Goal: Task Accomplishment & Management: Use online tool/utility

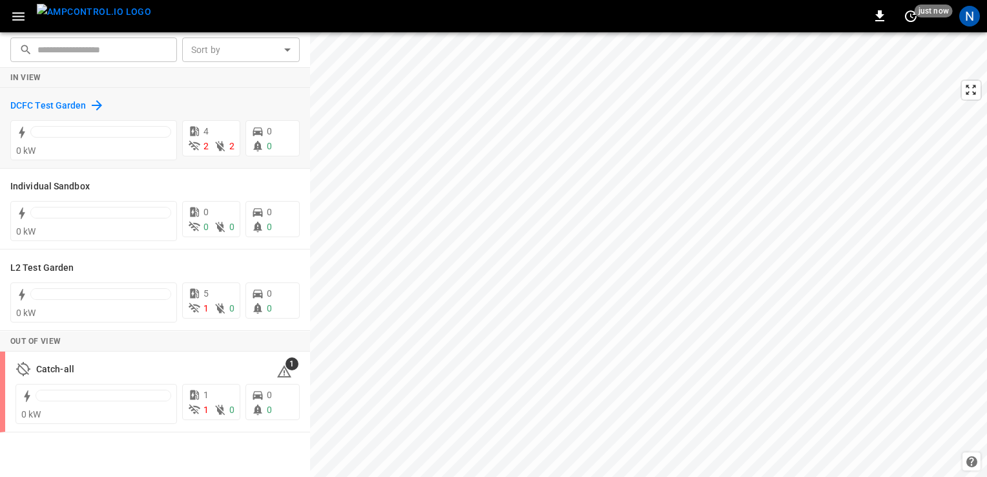
click at [73, 106] on h6 "DCFC Test Garden" at bounding box center [48, 106] width 76 height 14
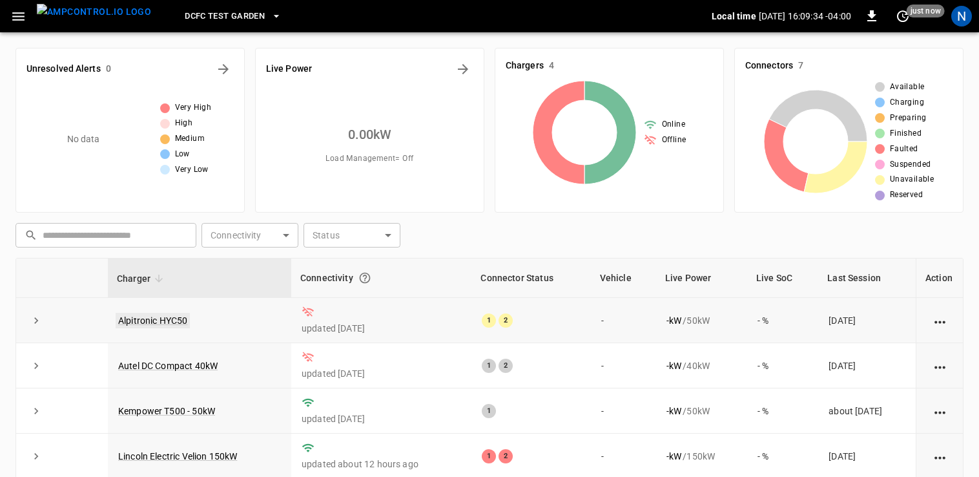
click at [143, 320] on link "Alpitronic HYC50" at bounding box center [153, 321] width 74 height 16
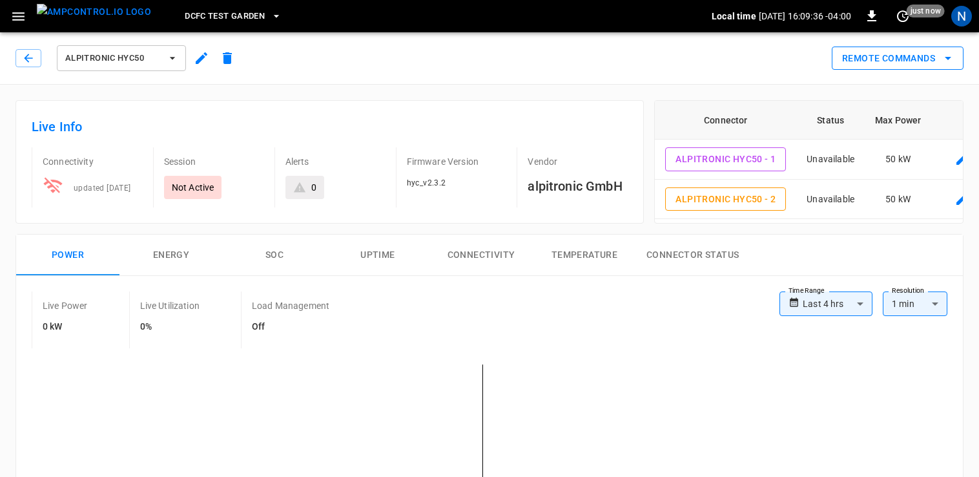
click at [889, 57] on button "Remote Commands" at bounding box center [898, 59] width 132 height 24
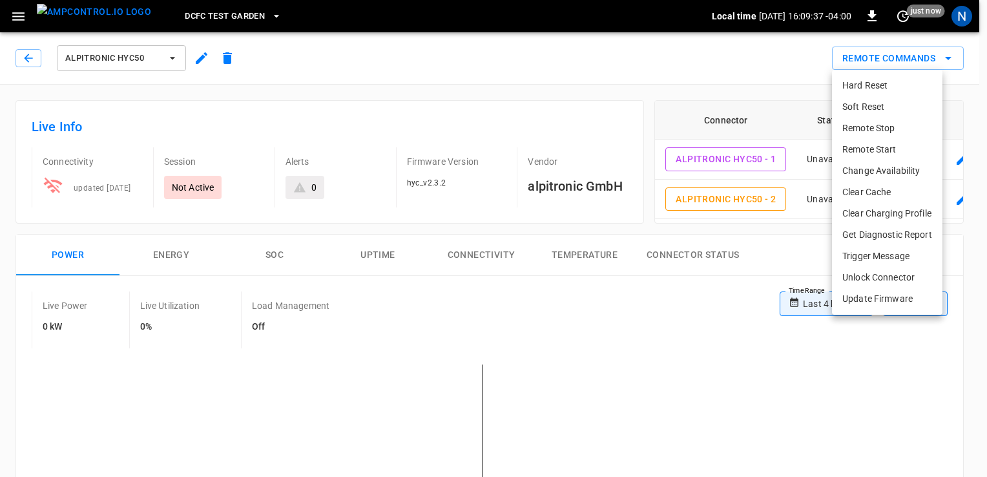
click at [877, 297] on li "Update Firmware" at bounding box center [887, 298] width 110 height 21
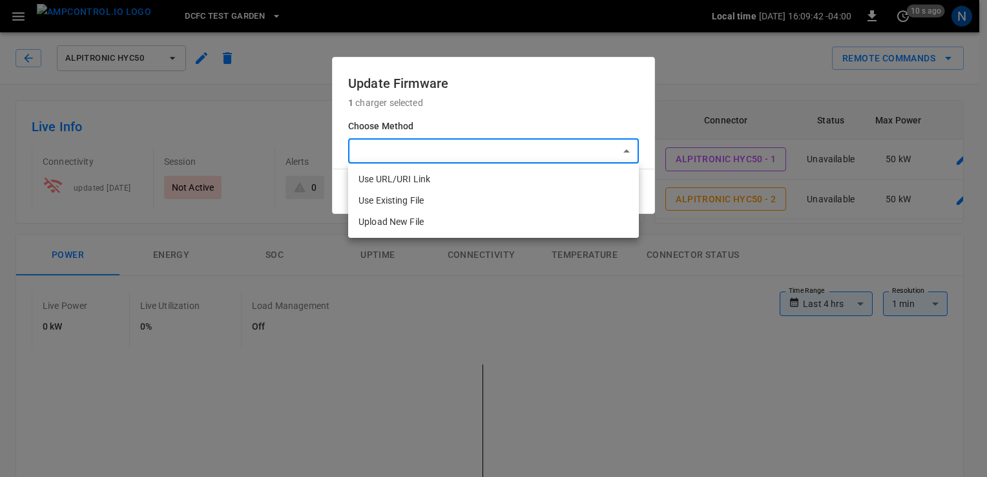
click at [466, 225] on li "Upload New File" at bounding box center [493, 221] width 291 height 21
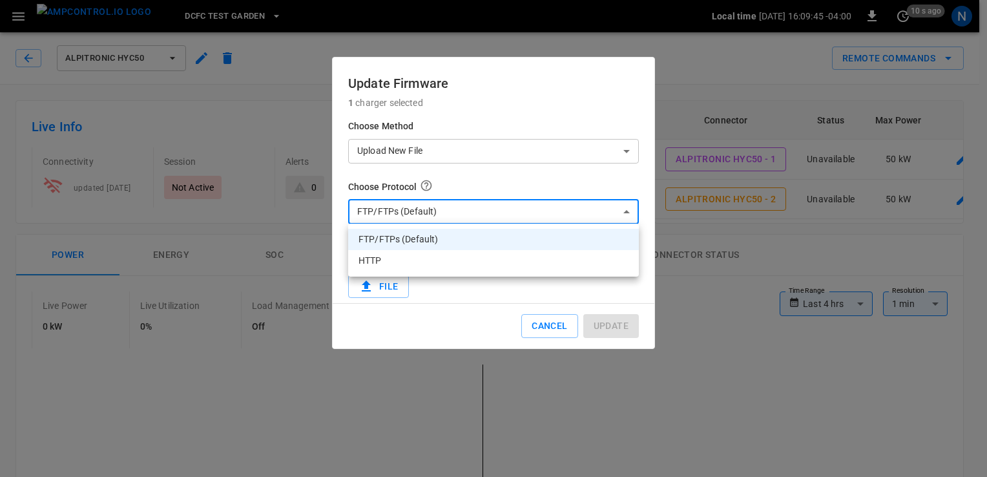
click at [541, 193] on div at bounding box center [493, 238] width 987 height 477
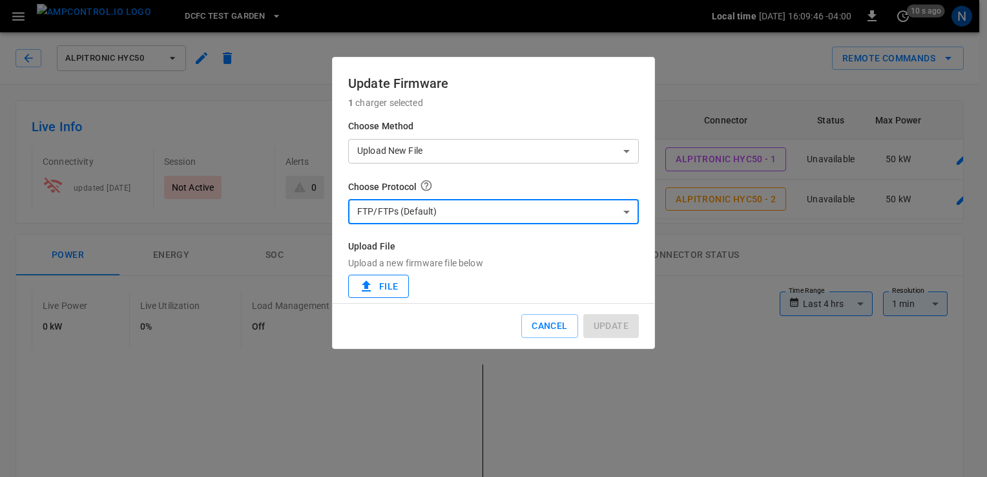
click at [393, 284] on label "File" at bounding box center [378, 287] width 61 height 24
click at [0, 0] on input "File" at bounding box center [0, 0] width 0 height 0
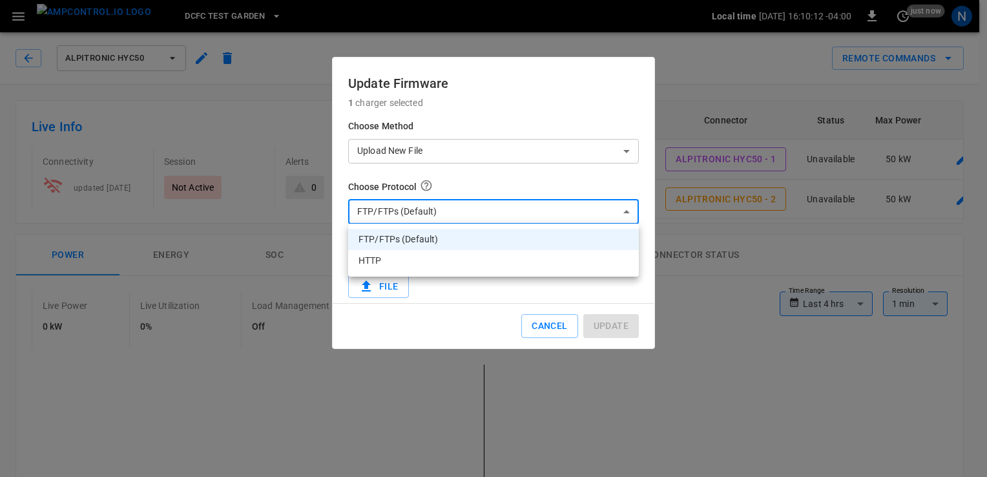
click at [532, 240] on li "FTP/FTPs (Default)" at bounding box center [493, 239] width 291 height 21
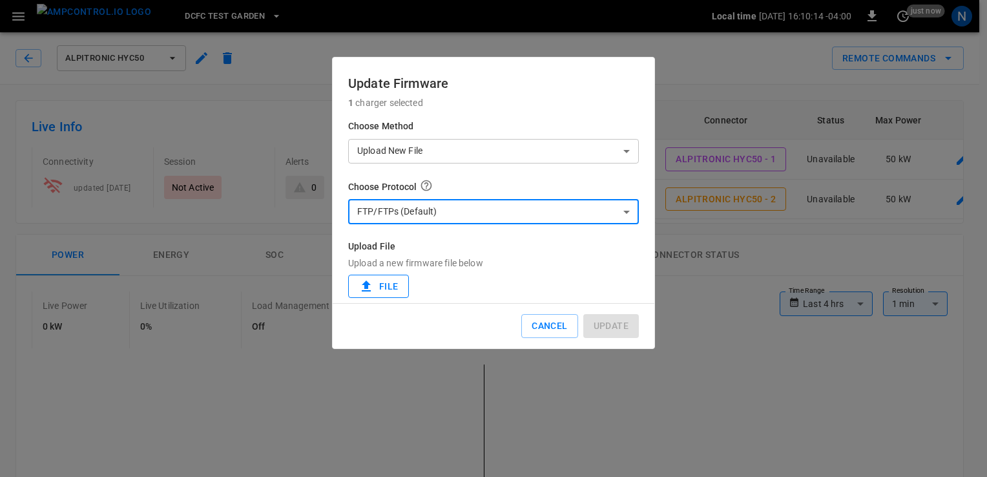
click at [379, 281] on label "File" at bounding box center [378, 287] width 61 height 24
click at [0, 0] on input "File" at bounding box center [0, 0] width 0 height 0
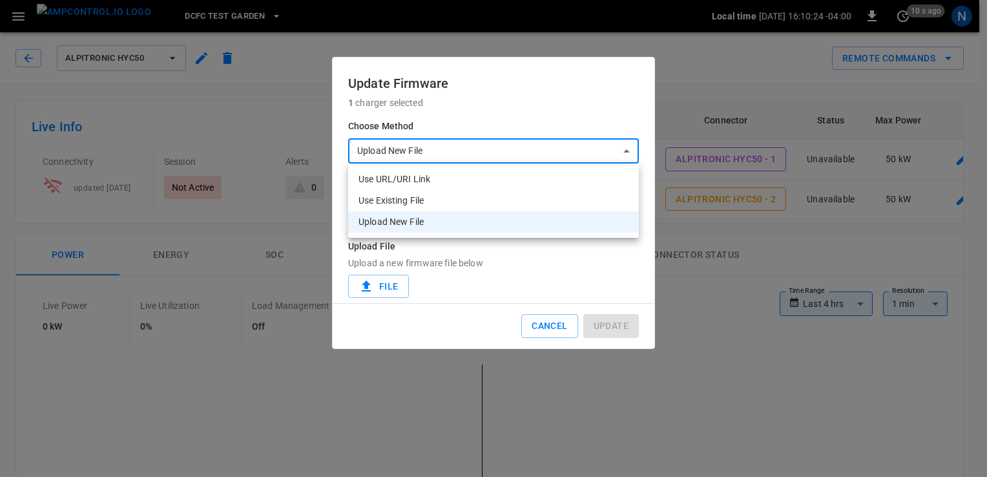
click at [525, 203] on li "Use Existing File" at bounding box center [493, 200] width 291 height 21
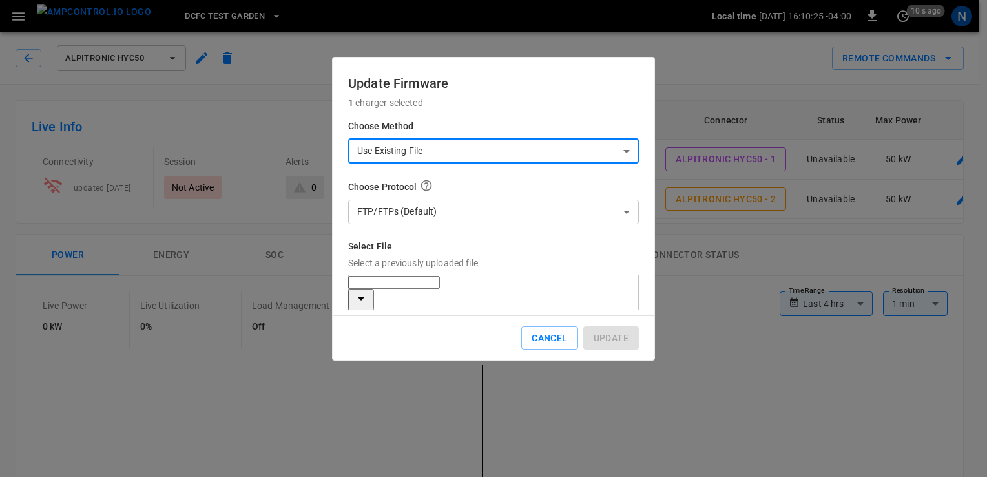
click at [440, 282] on input "Select File Select a previously uploaded file" at bounding box center [394, 282] width 92 height 13
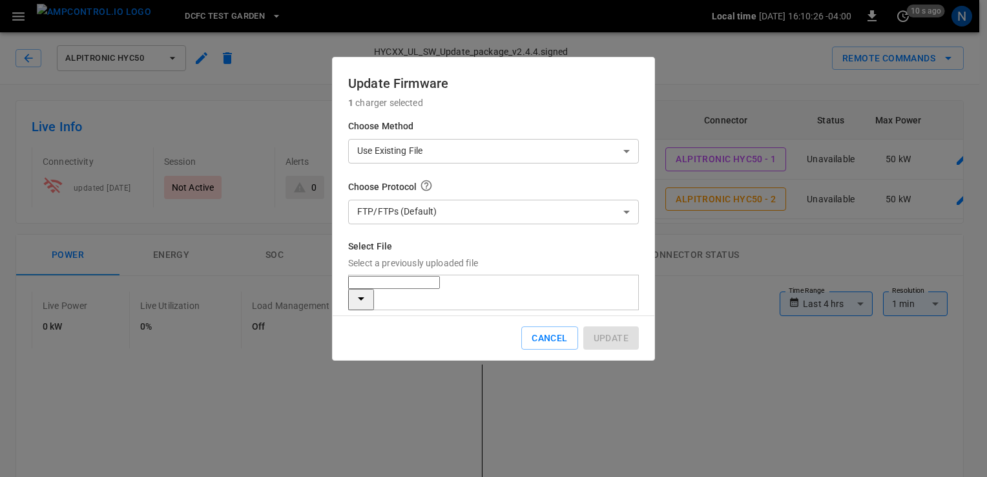
click at [440, 282] on input "Select File Select a previously uploaded file" at bounding box center [394, 282] width 92 height 13
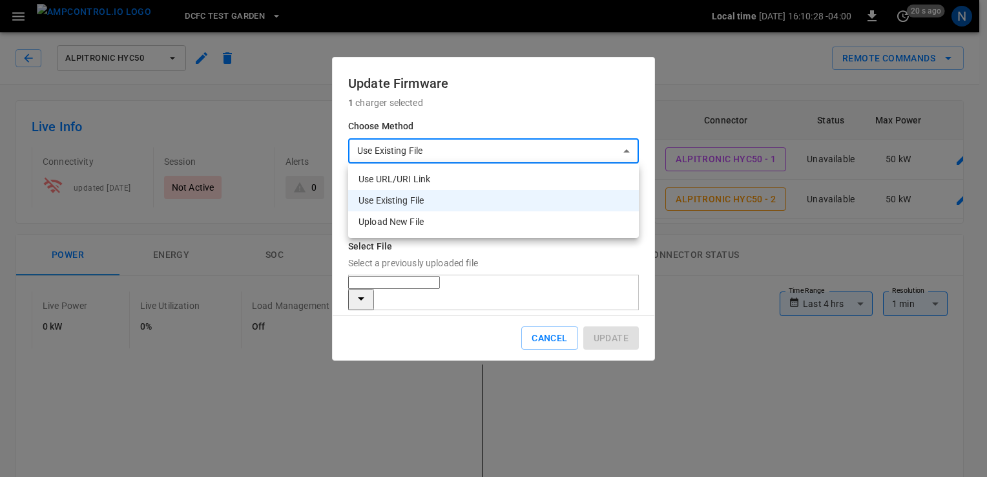
click at [479, 224] on li "Upload New File" at bounding box center [493, 221] width 291 height 21
type input "**********"
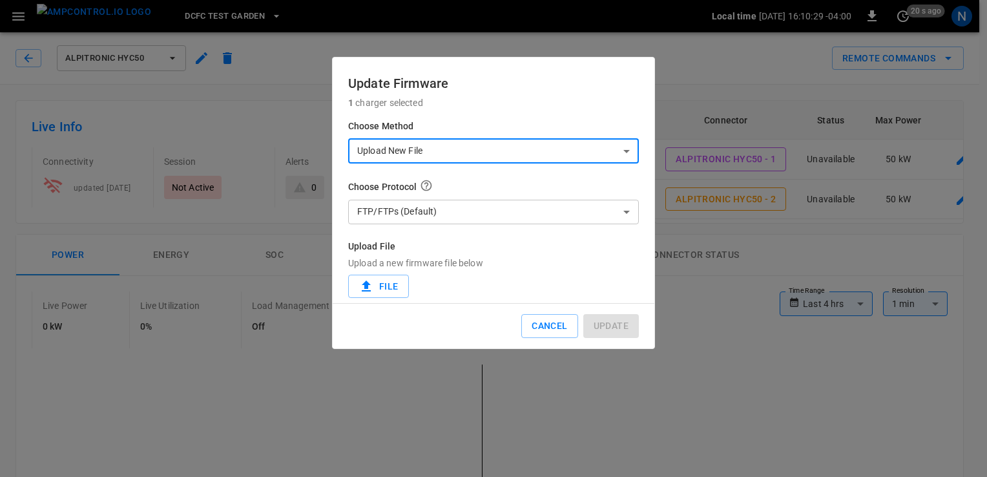
click at [534, 236] on div "Choose Protocol FTP/FTPs (Default) *** ​ Upload File Upload a new firmware file…" at bounding box center [493, 238] width 291 height 119
click at [378, 278] on label "File" at bounding box center [378, 287] width 61 height 24
click at [0, 0] on input "File" at bounding box center [0, 0] width 0 height 0
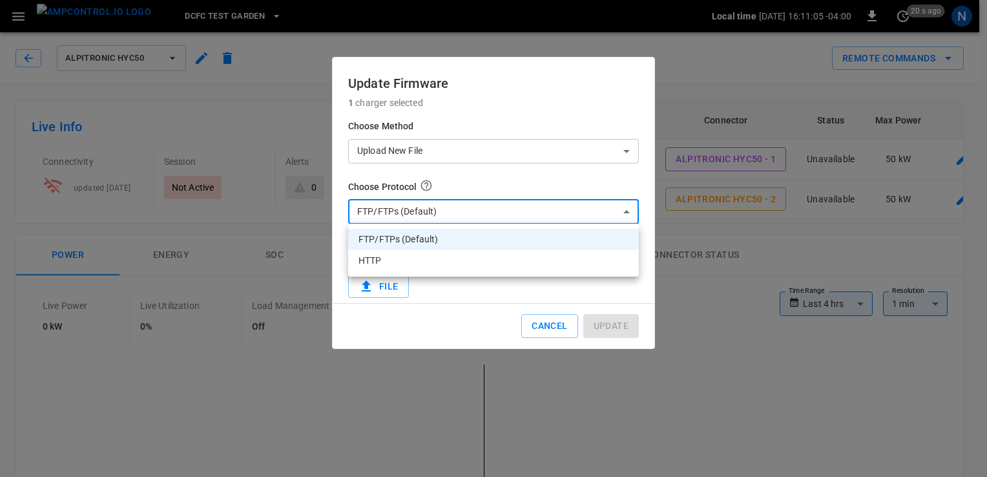
click at [552, 265] on li "HTTP" at bounding box center [493, 260] width 291 height 21
type input "****"
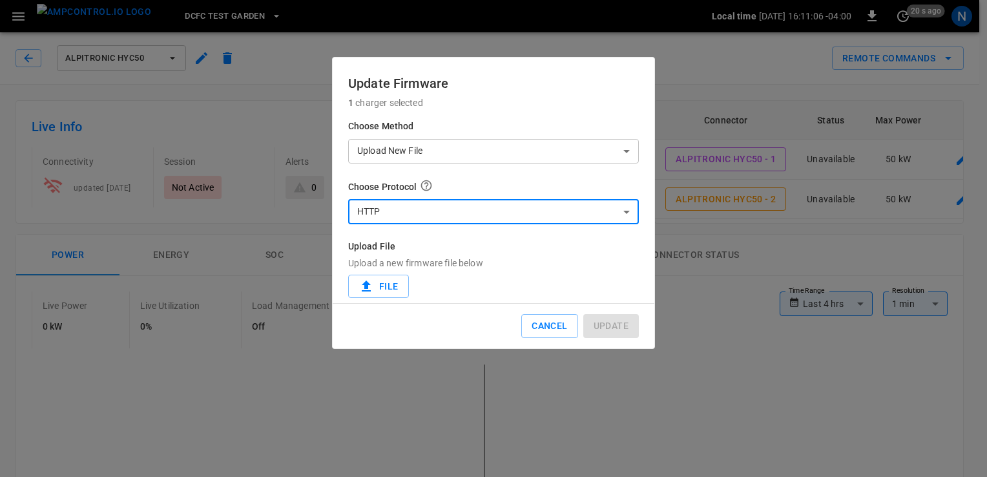
click at [561, 255] on label "Upload File Upload a new firmware file below" at bounding box center [493, 255] width 291 height 30
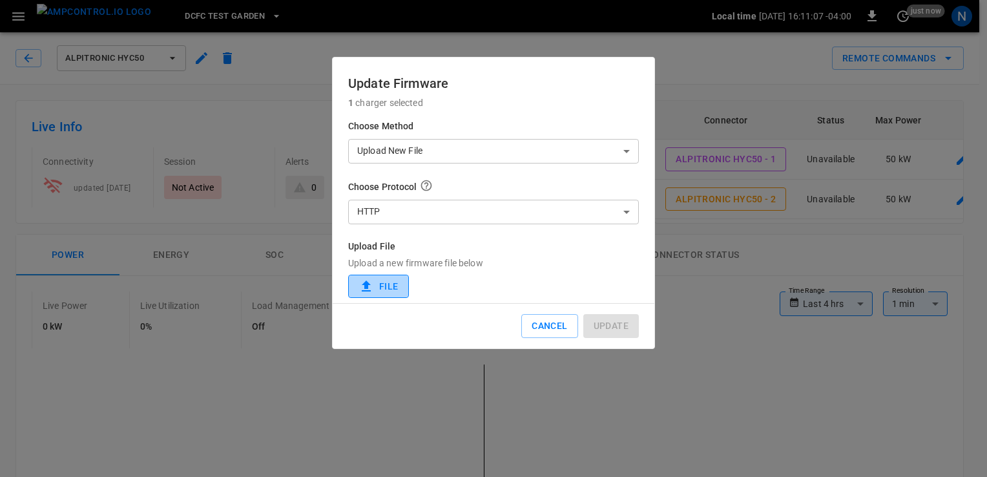
click at [381, 285] on label "File" at bounding box center [378, 287] width 61 height 24
click at [0, 0] on input "File" at bounding box center [0, 0] width 0 height 0
click at [373, 287] on icon at bounding box center [367, 286] width 16 height 16
click at [0, 0] on input "File" at bounding box center [0, 0] width 0 height 0
click at [508, 281] on div "Upload File Upload a new firmware file below File" at bounding box center [493, 269] width 291 height 58
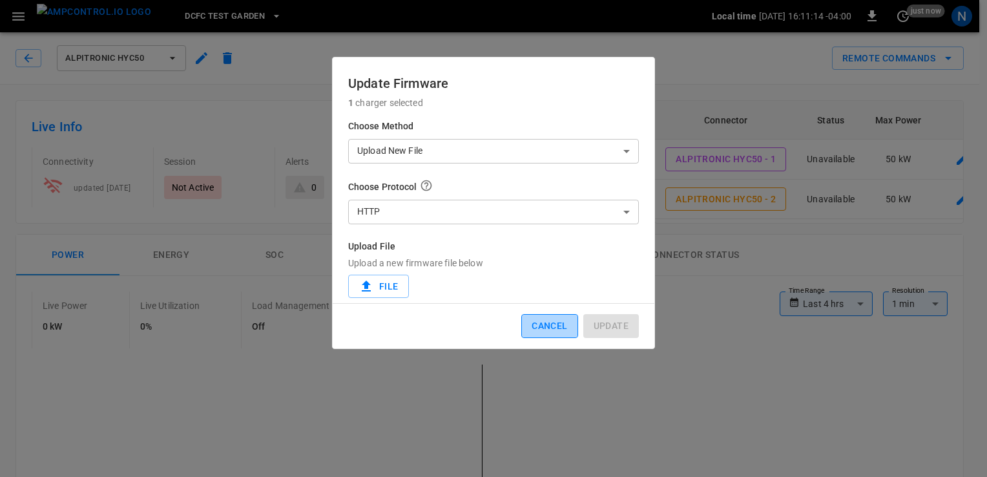
click at [567, 326] on button "Cancel" at bounding box center [549, 326] width 56 height 24
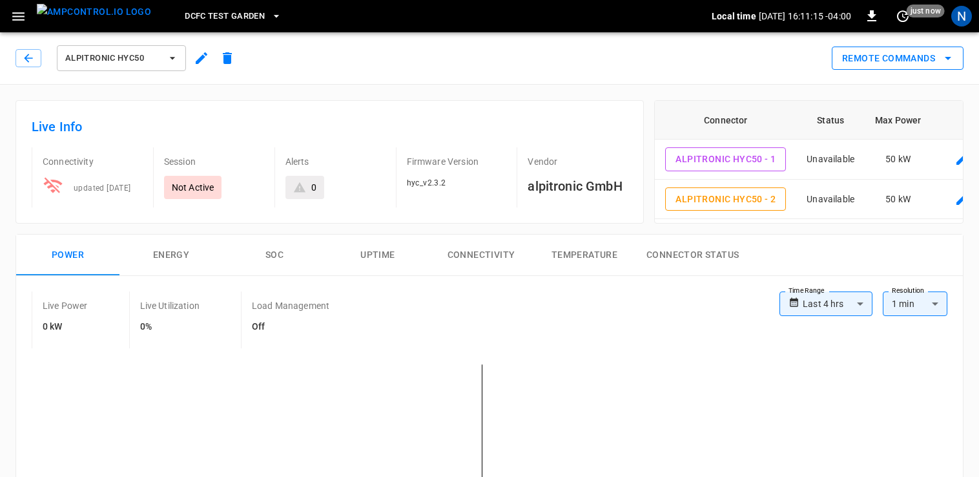
click at [871, 56] on button "Remote Commands" at bounding box center [898, 59] width 132 height 24
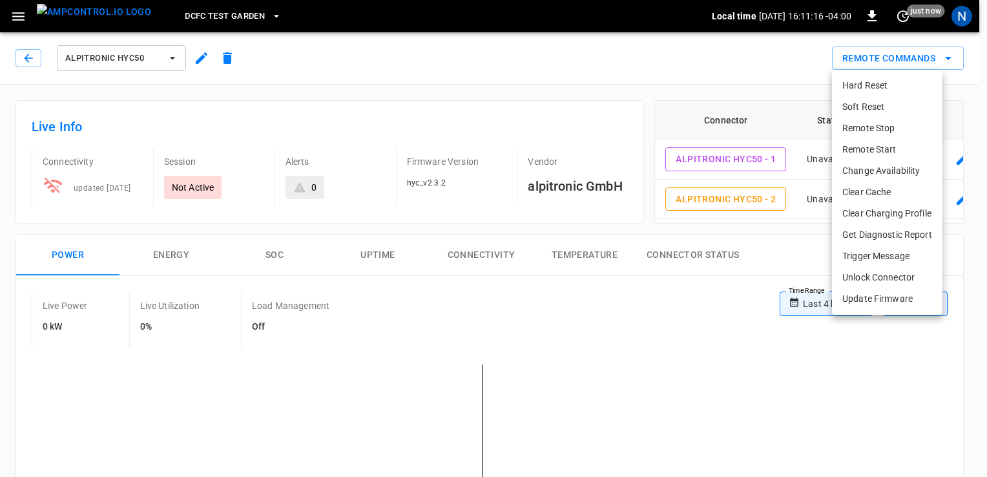
click at [907, 288] on li "Update Firmware" at bounding box center [887, 298] width 110 height 21
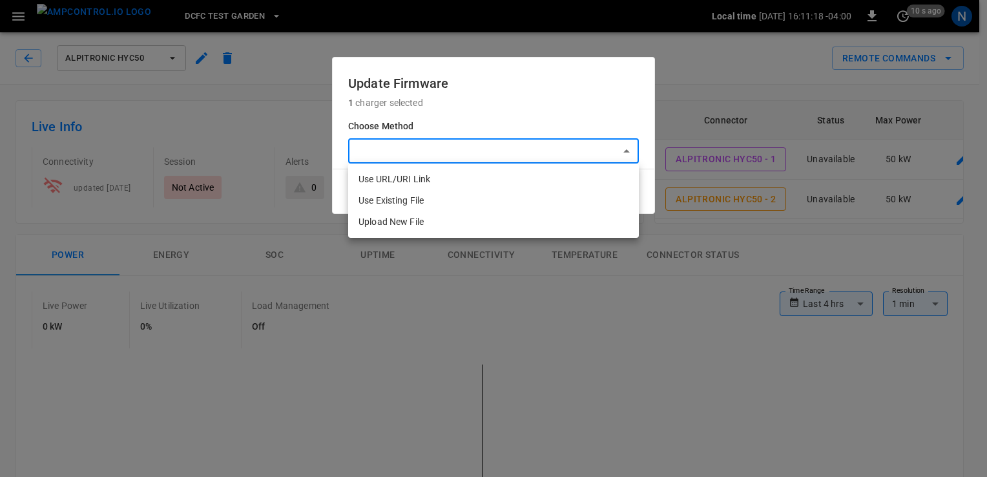
click at [514, 215] on li "Upload New File" at bounding box center [493, 221] width 291 height 21
type input "**********"
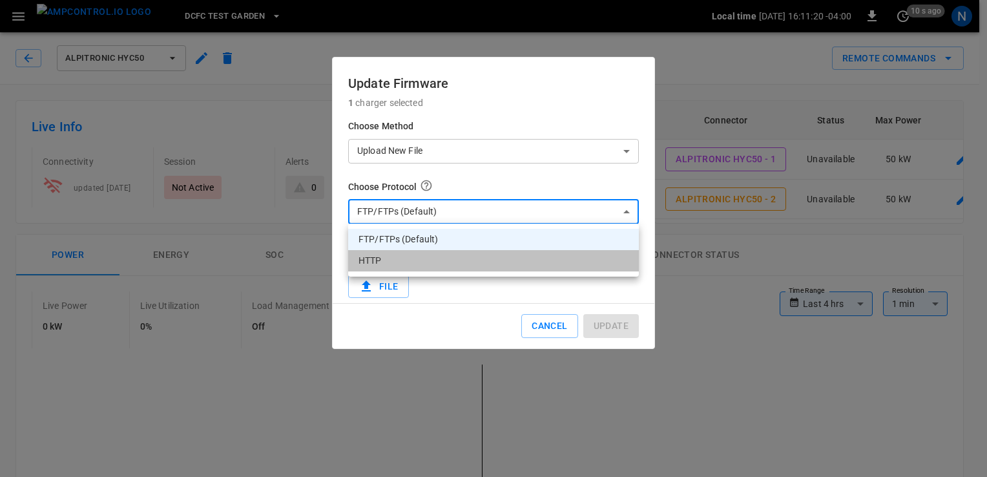
click at [451, 268] on li "HTTP" at bounding box center [493, 260] width 291 height 21
type input "****"
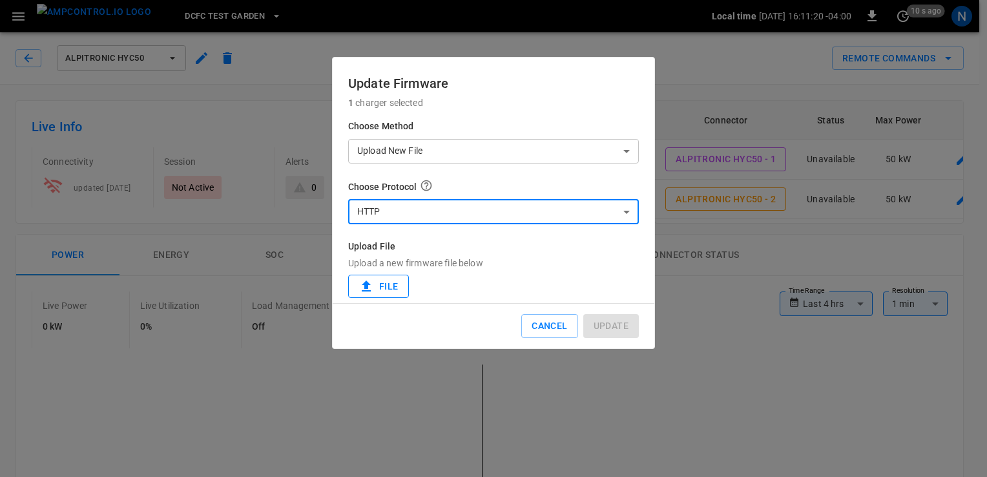
click at [398, 281] on label "File" at bounding box center [378, 287] width 61 height 24
click at [0, 0] on input "File" at bounding box center [0, 0] width 0 height 0
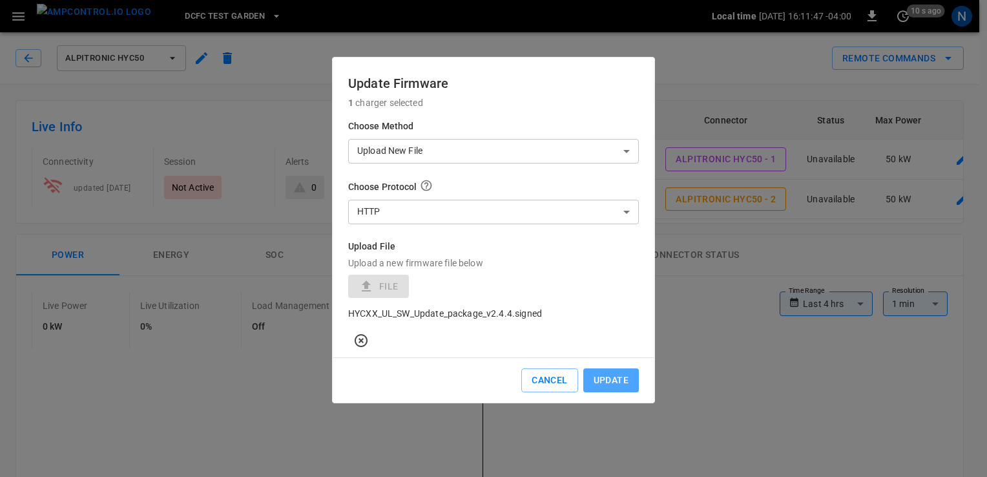
click at [618, 368] on button "Update" at bounding box center [611, 380] width 56 height 24
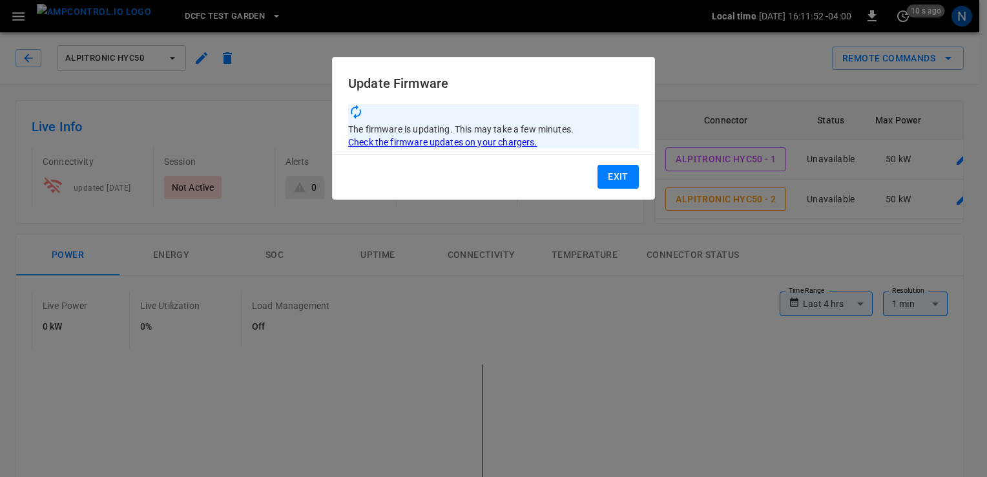
click at [618, 172] on button "Exit" at bounding box center [618, 177] width 41 height 24
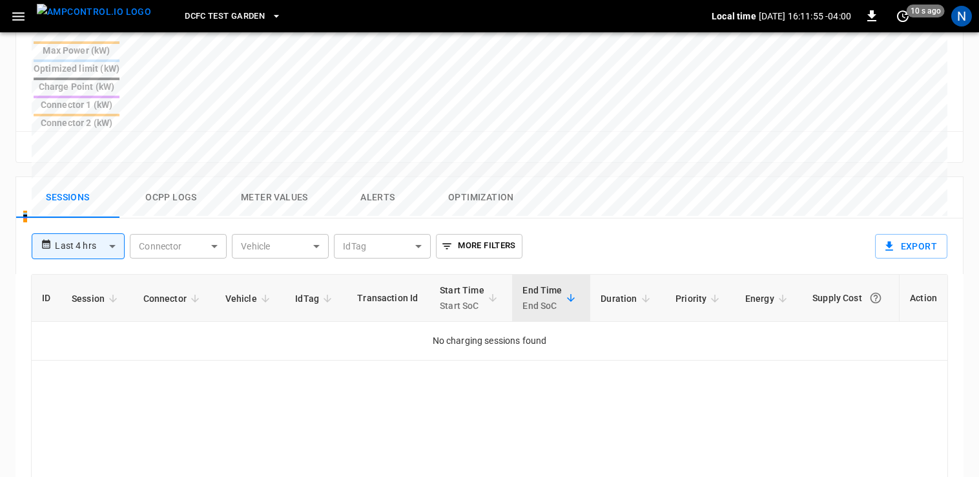
scroll to position [526, 0]
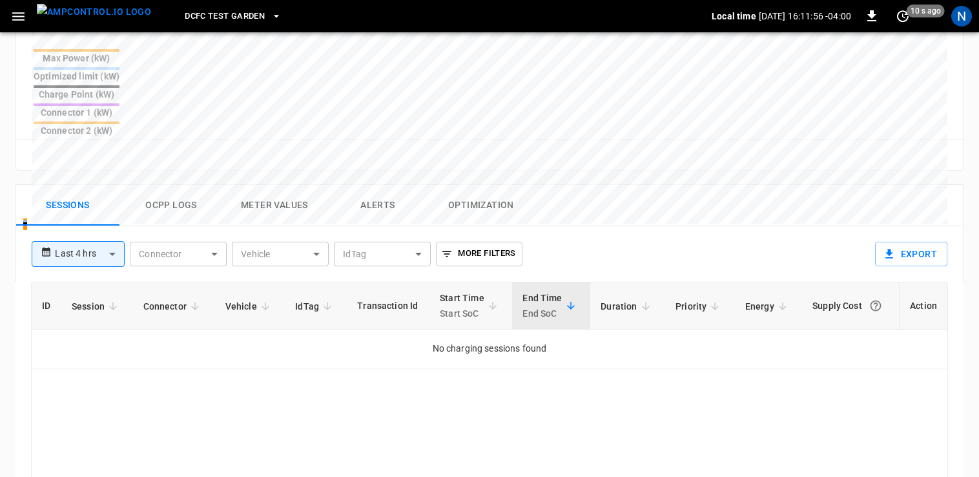
click at [177, 185] on button "Ocpp logs" at bounding box center [171, 205] width 103 height 41
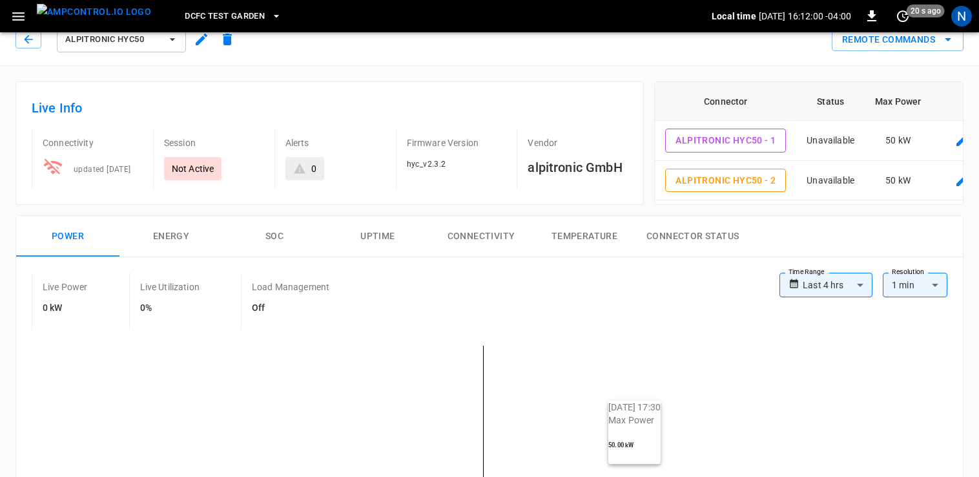
scroll to position [0, 0]
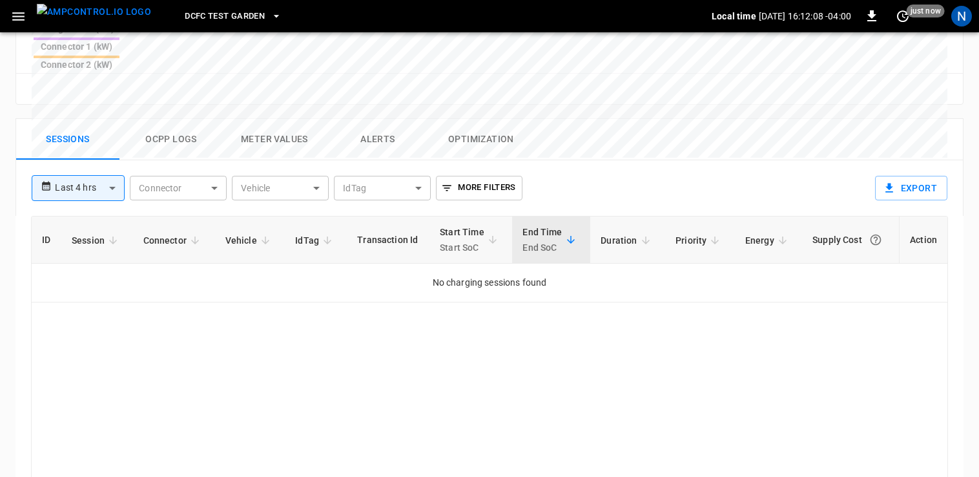
scroll to position [517, 0]
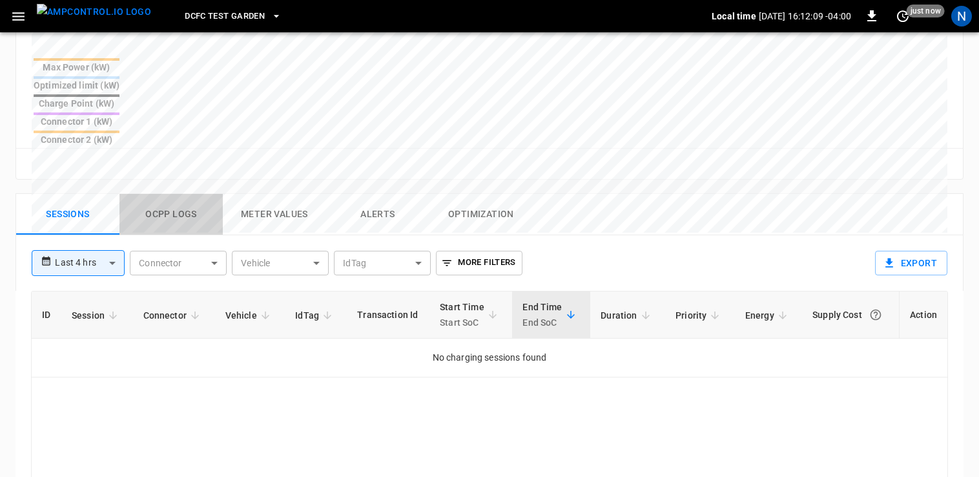
click at [185, 194] on button "Ocpp logs" at bounding box center [171, 214] width 103 height 41
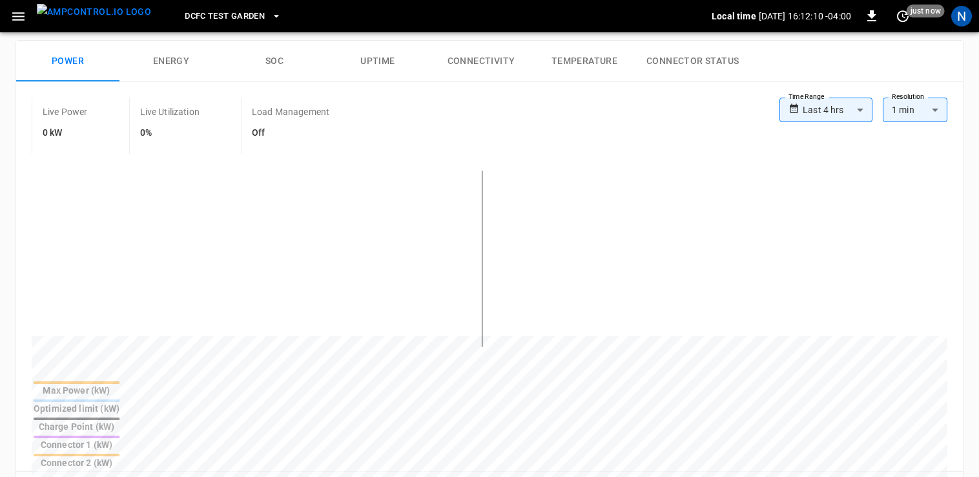
scroll to position [0, 0]
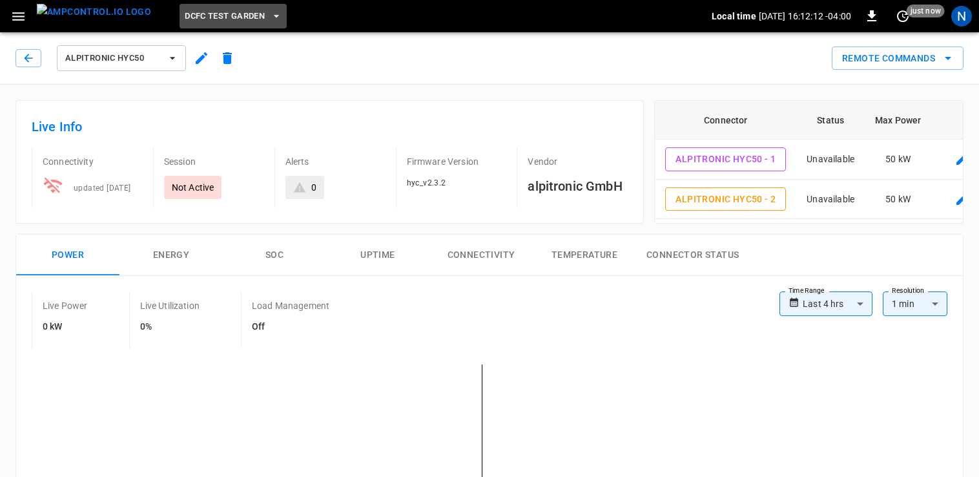
click at [189, 11] on span "DCFC Test Garden" at bounding box center [225, 16] width 80 height 15
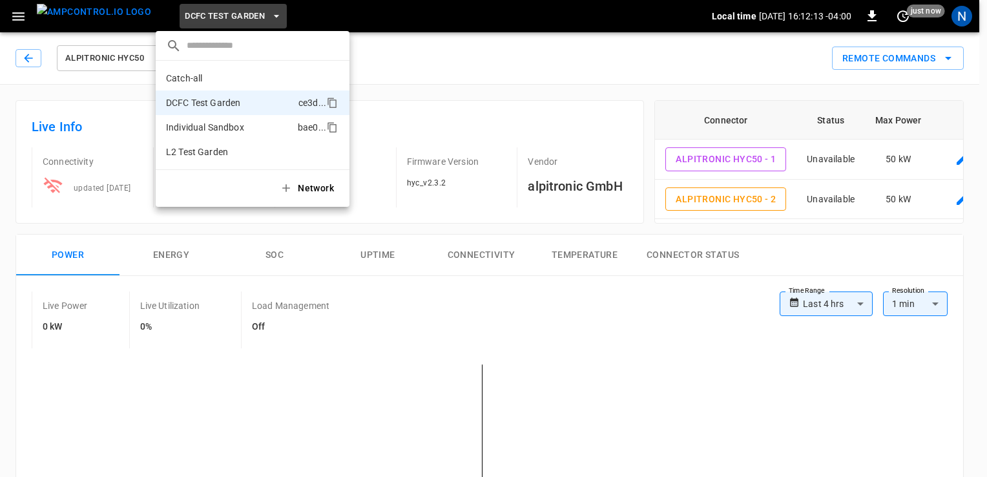
click at [205, 127] on p "Individual Sandbox" at bounding box center [229, 127] width 127 height 13
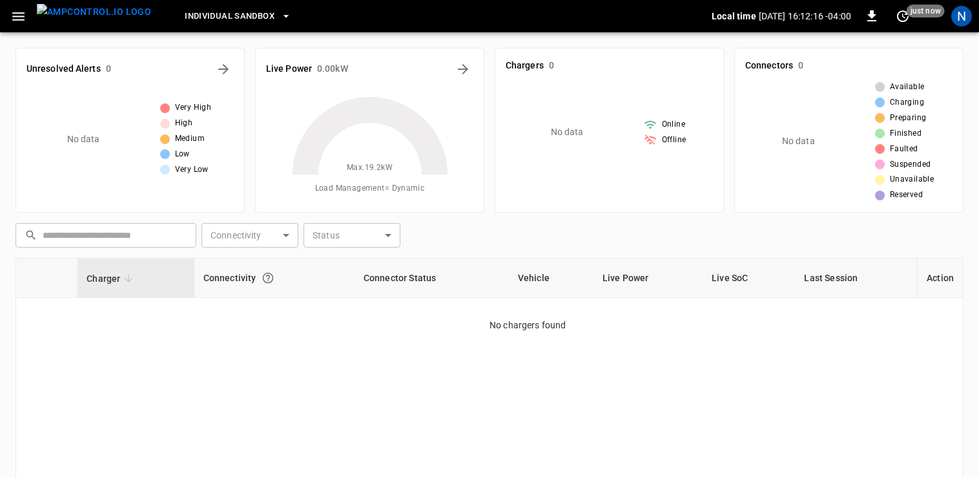
click at [212, 19] on span "Individual Sandbox" at bounding box center [230, 16] width 90 height 15
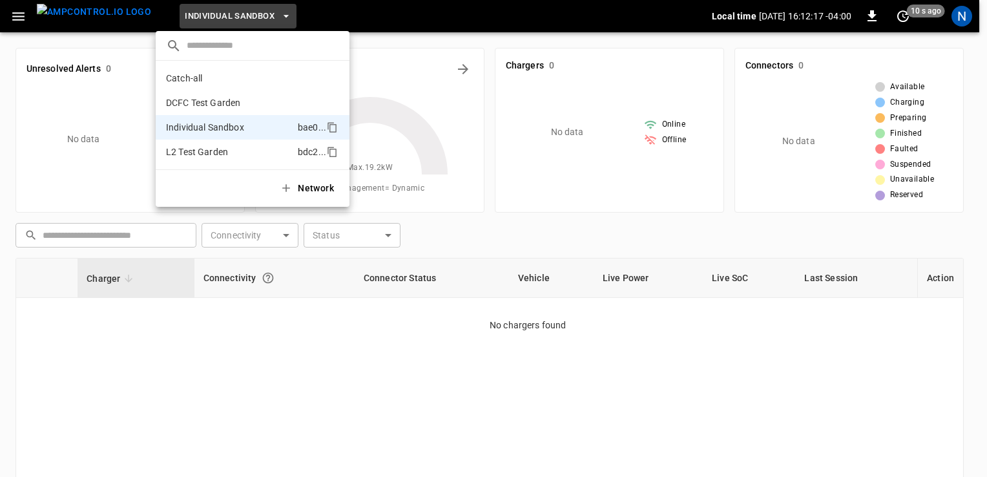
click at [233, 146] on p "L2 Test Garden" at bounding box center [229, 151] width 127 height 13
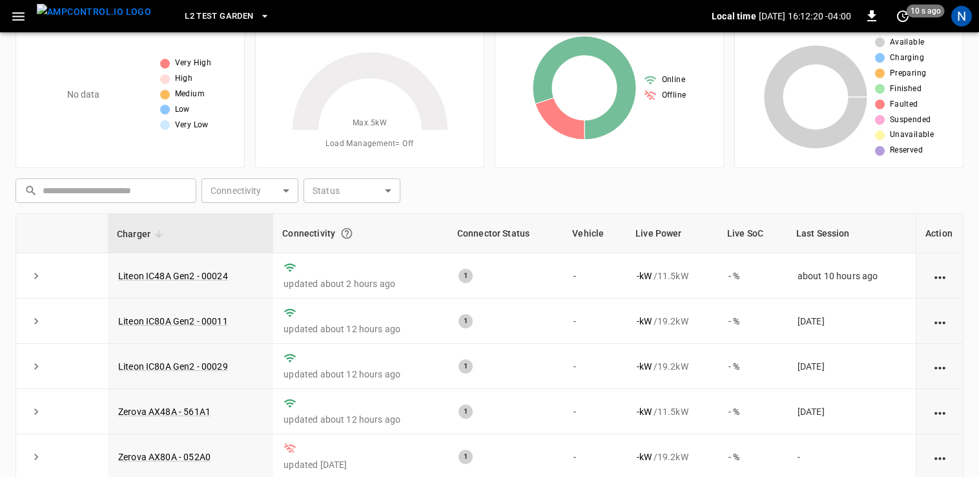
scroll to position [65, 0]
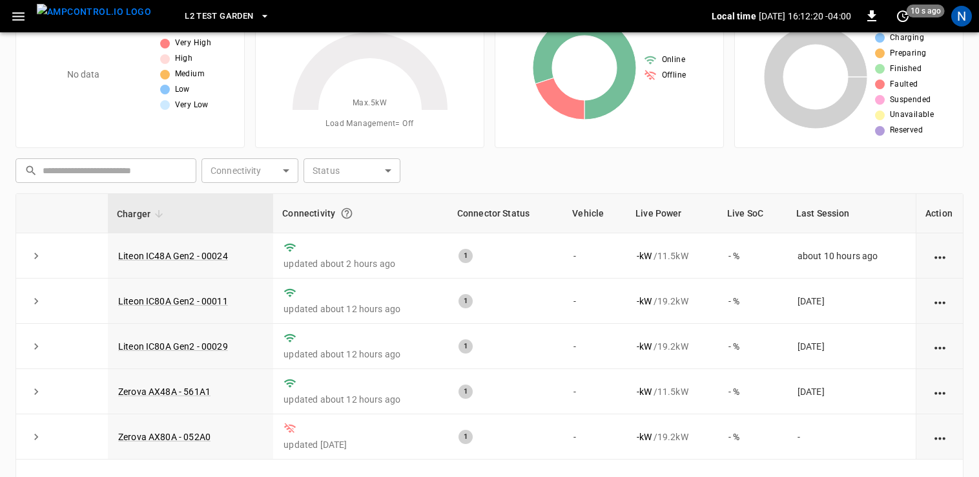
click at [191, 14] on span "L2 Test Garden" at bounding box center [219, 16] width 68 height 15
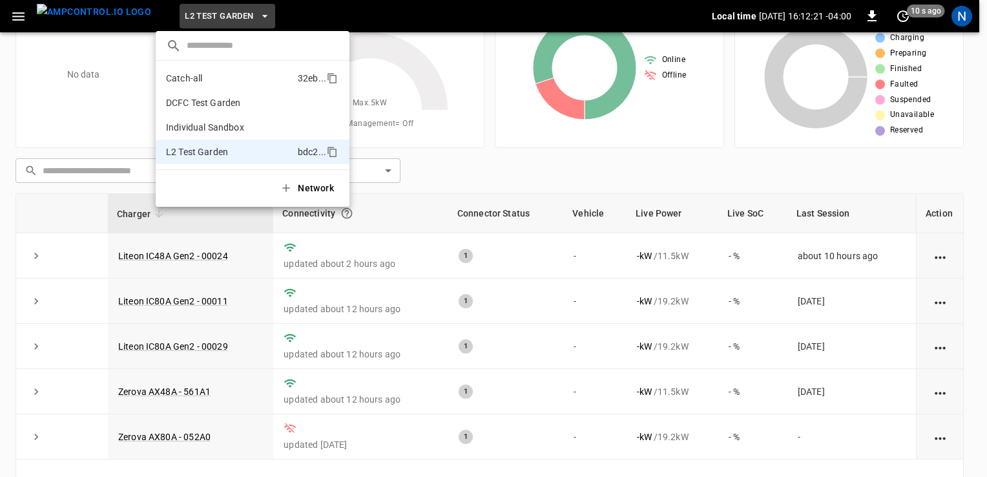
click at [191, 81] on p "Catch-all" at bounding box center [229, 78] width 127 height 13
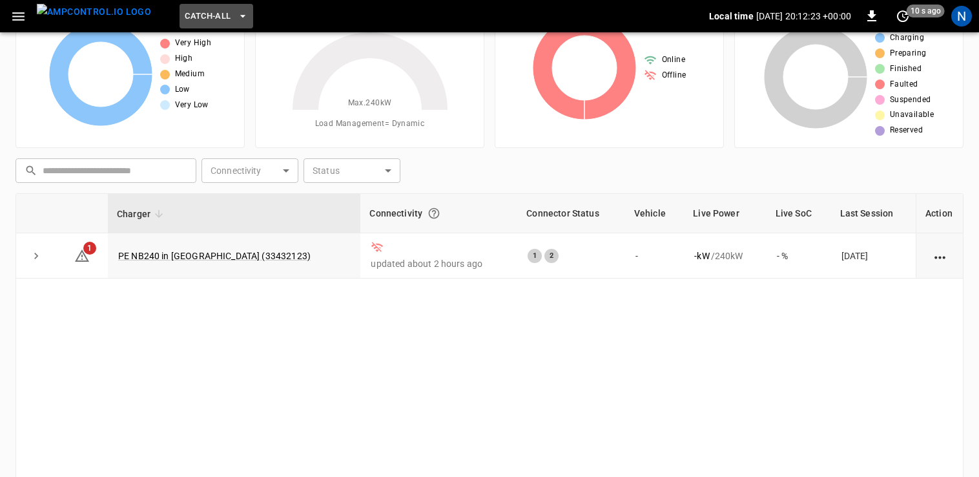
click at [188, 17] on span "Catch-all" at bounding box center [208, 16] width 46 height 15
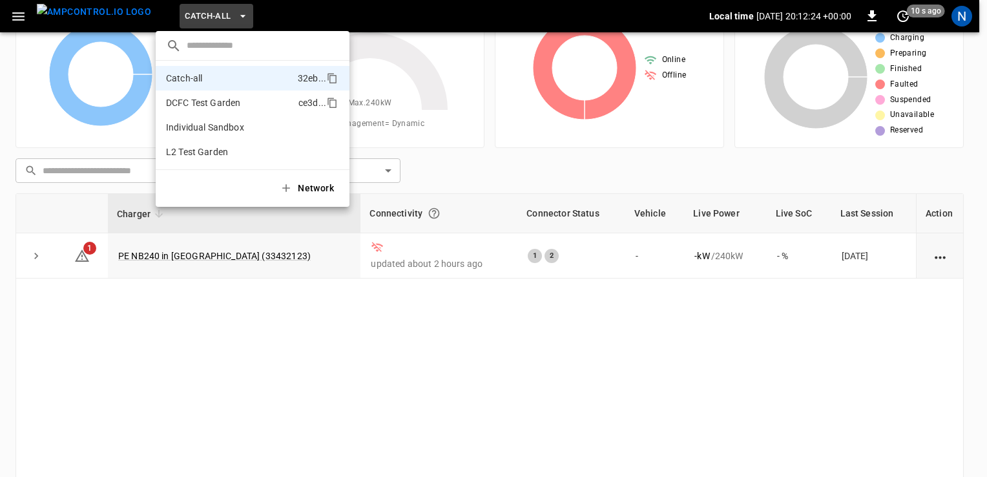
click at [206, 93] on li "DCFC Test Garden ce3d ..." at bounding box center [253, 102] width 194 height 25
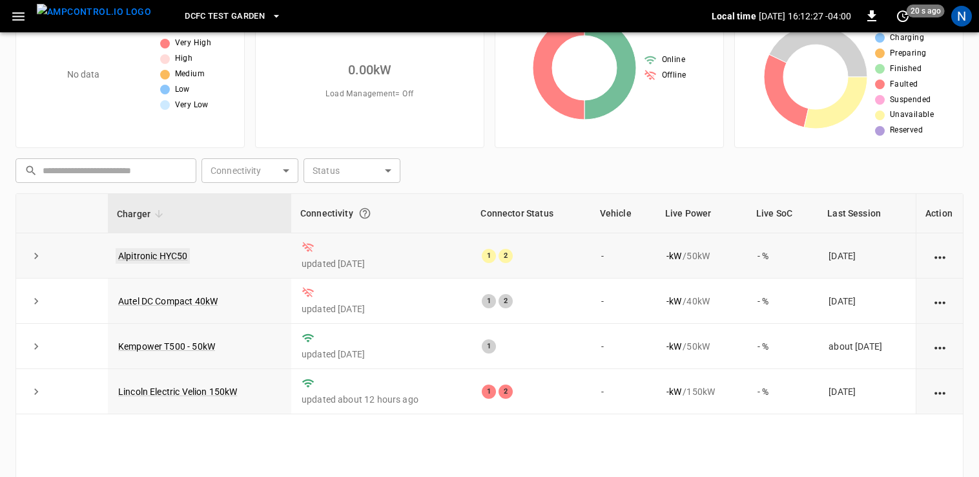
click at [151, 255] on link "Alpitronic HYC50" at bounding box center [153, 256] width 74 height 16
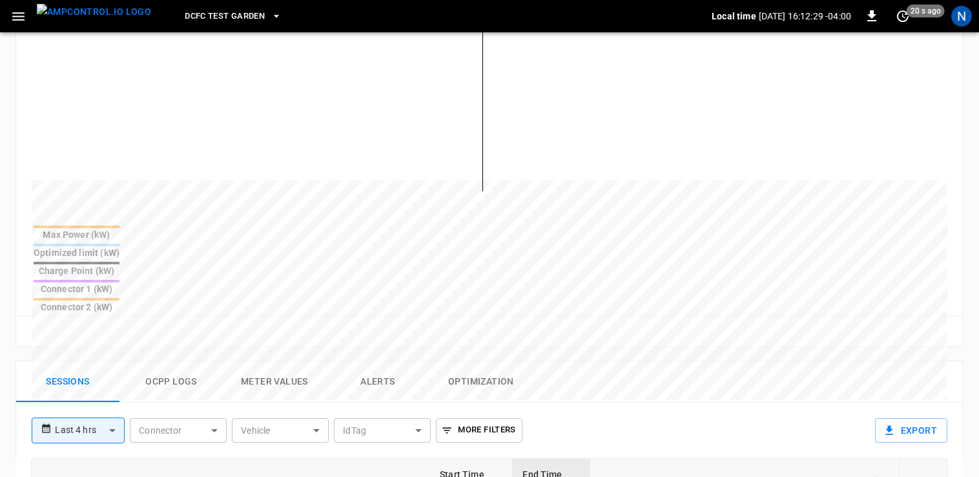
scroll to position [581, 0]
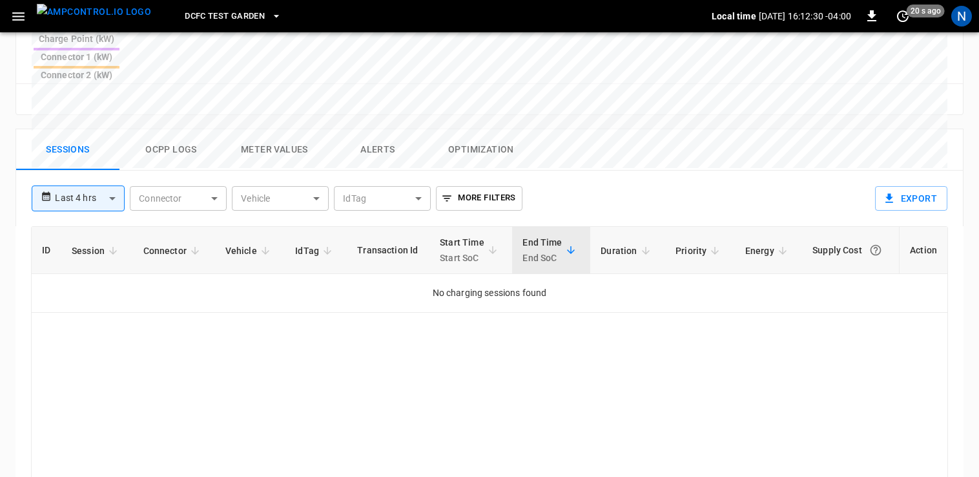
click at [167, 129] on button "Ocpp logs" at bounding box center [171, 149] width 103 height 41
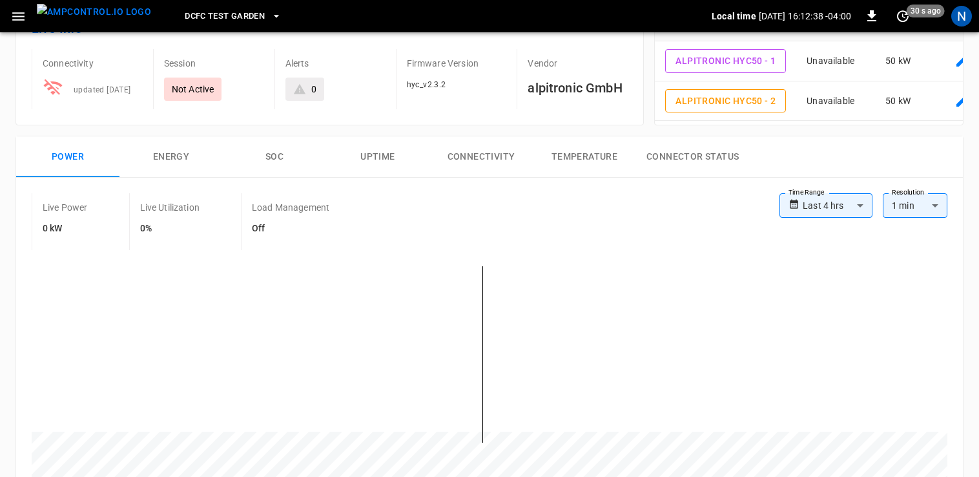
scroll to position [129, 0]
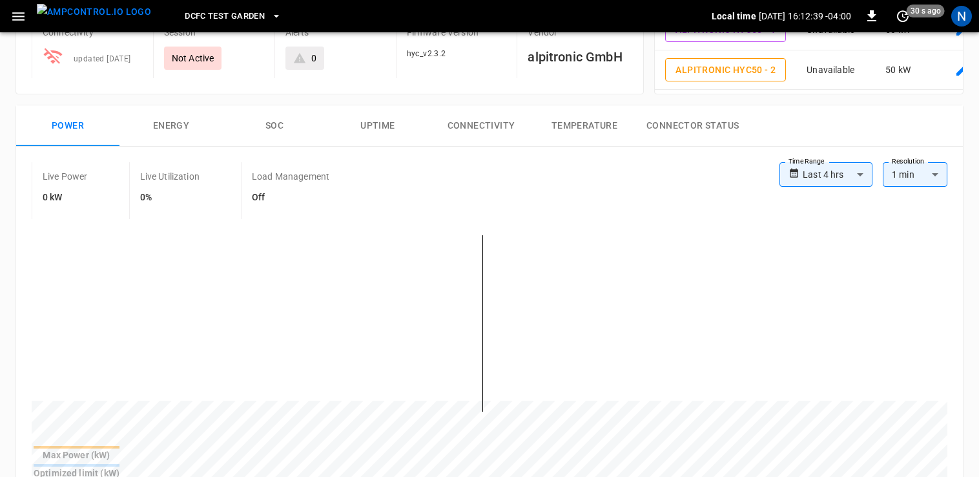
click at [176, 127] on button "Energy" at bounding box center [171, 125] width 103 height 41
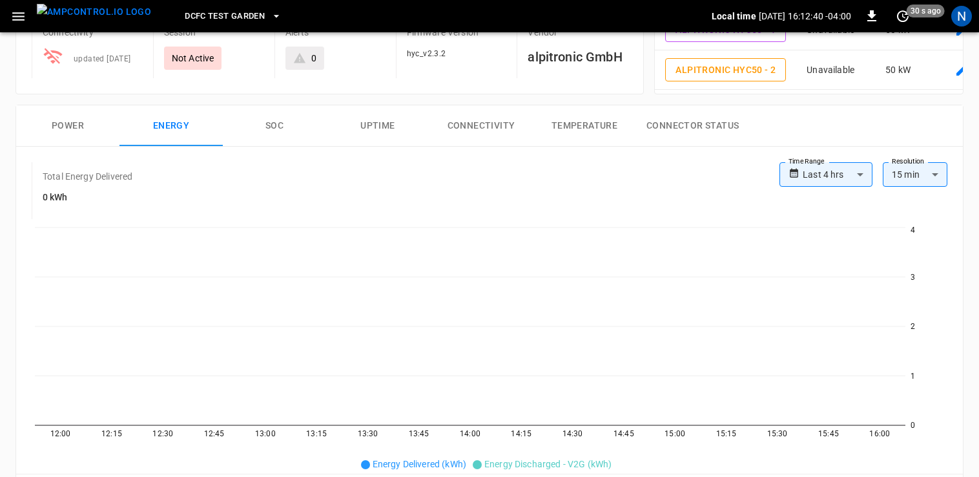
click at [60, 129] on button "Power" at bounding box center [67, 125] width 103 height 41
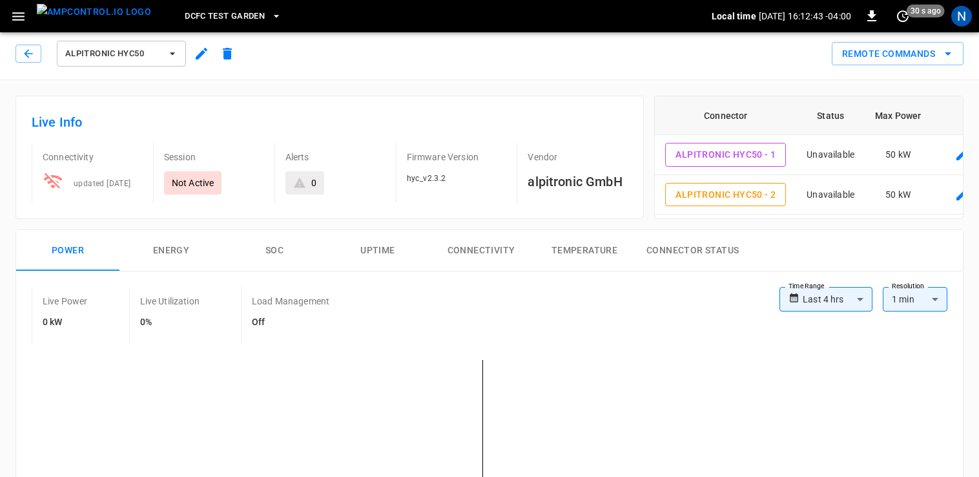
scroll to position [0, 0]
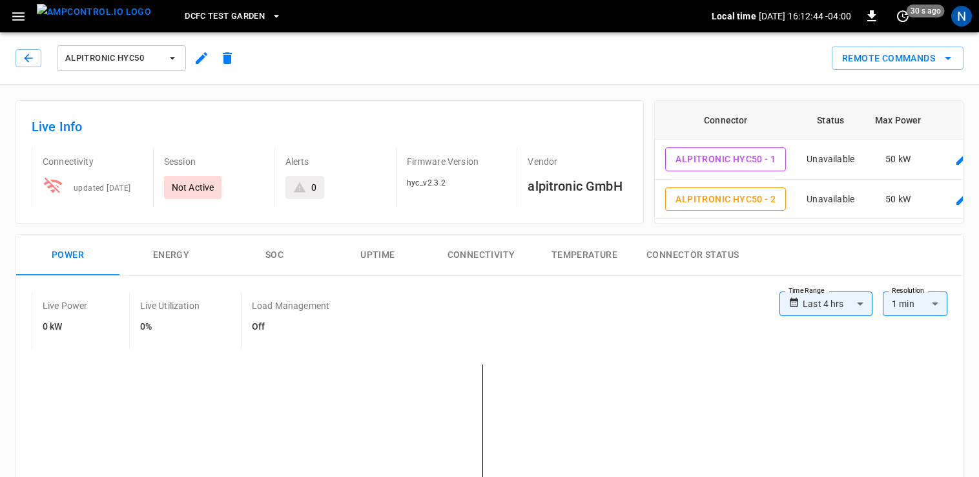
click at [93, 187] on div "updated [DATE]" at bounding box center [97, 183] width 68 height 25
click at [54, 189] on icon at bounding box center [52, 185] width 19 height 16
click at [729, 194] on button "Alpitronic HYC50 - 2" at bounding box center [725, 199] width 121 height 24
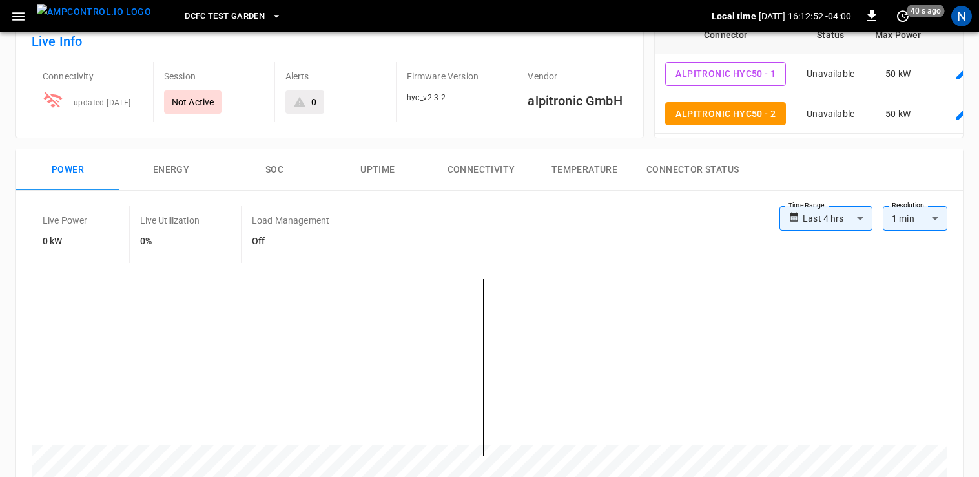
scroll to position [65, 0]
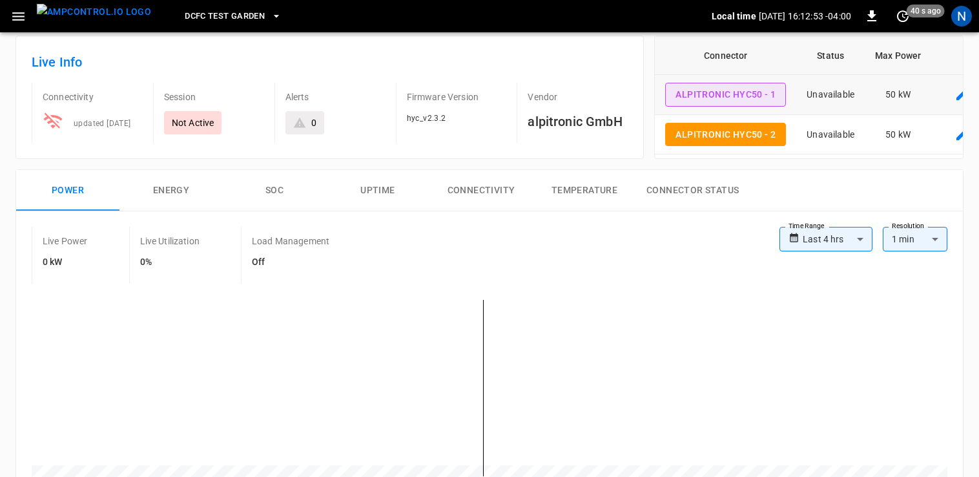
click at [709, 89] on button "Alpitronic HYC50 - 1" at bounding box center [725, 95] width 121 height 24
type input "**********"
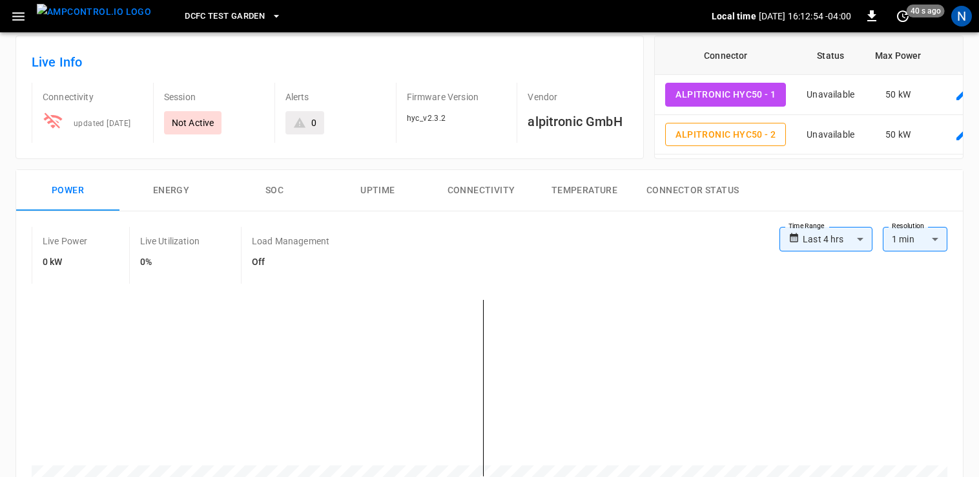
scroll to position [388, 0]
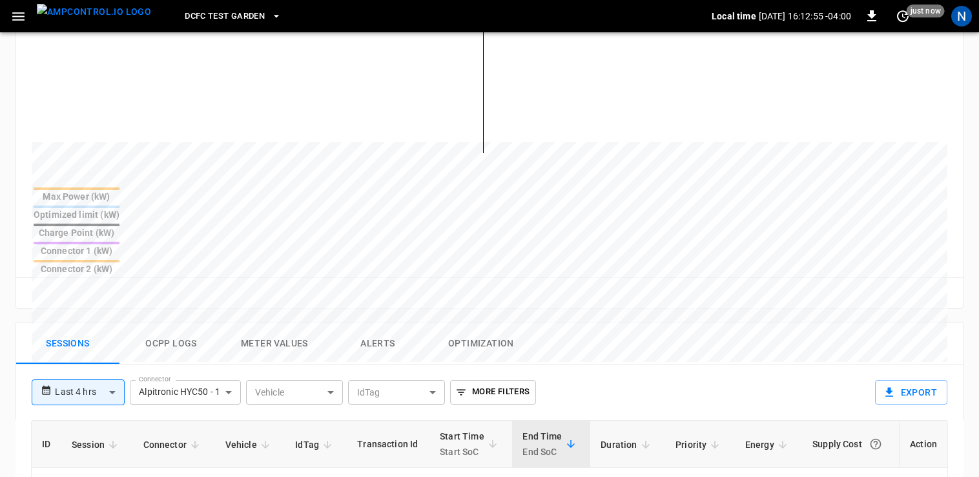
click at [187, 323] on button "Ocpp logs" at bounding box center [171, 343] width 103 height 41
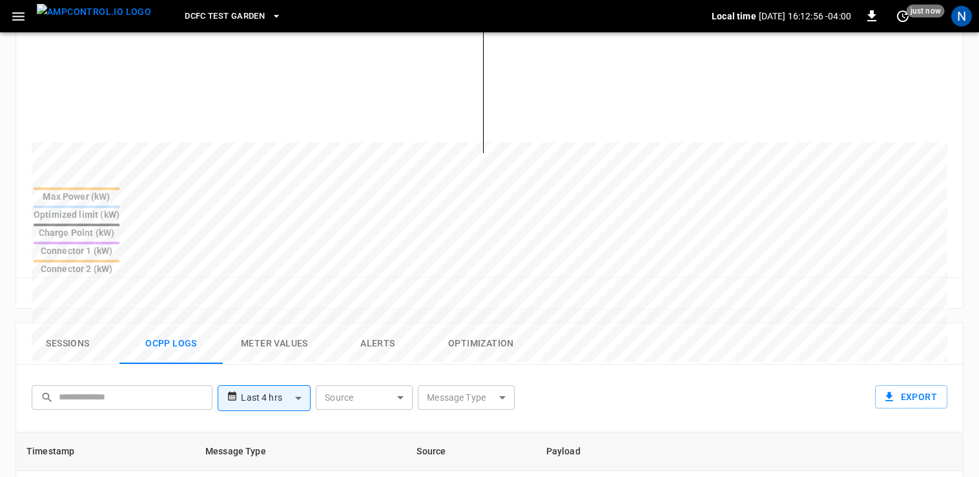
scroll to position [0, 0]
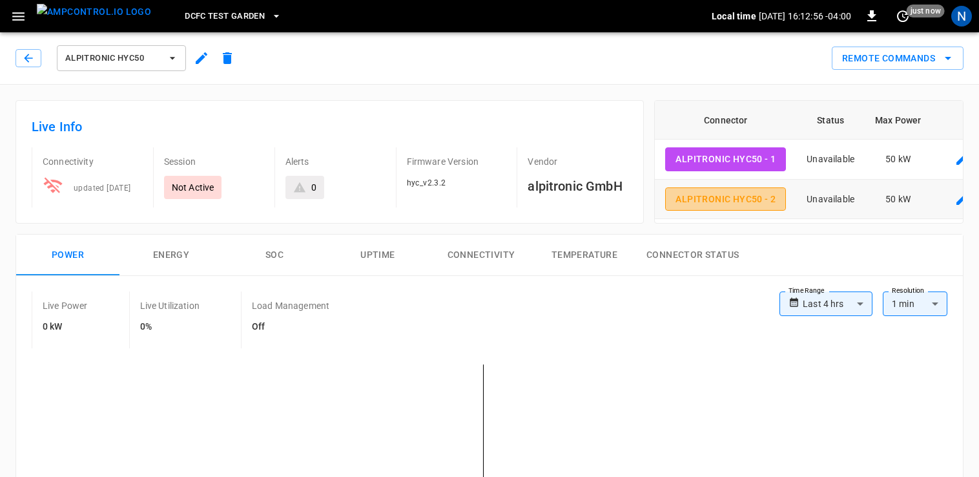
click at [698, 201] on button "Alpitronic HYC50 - 2" at bounding box center [725, 199] width 121 height 24
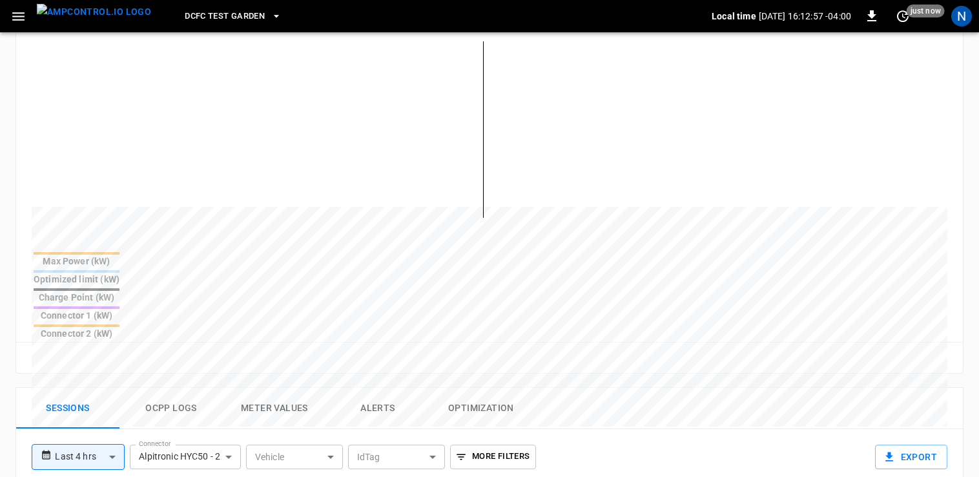
scroll to position [452, 0]
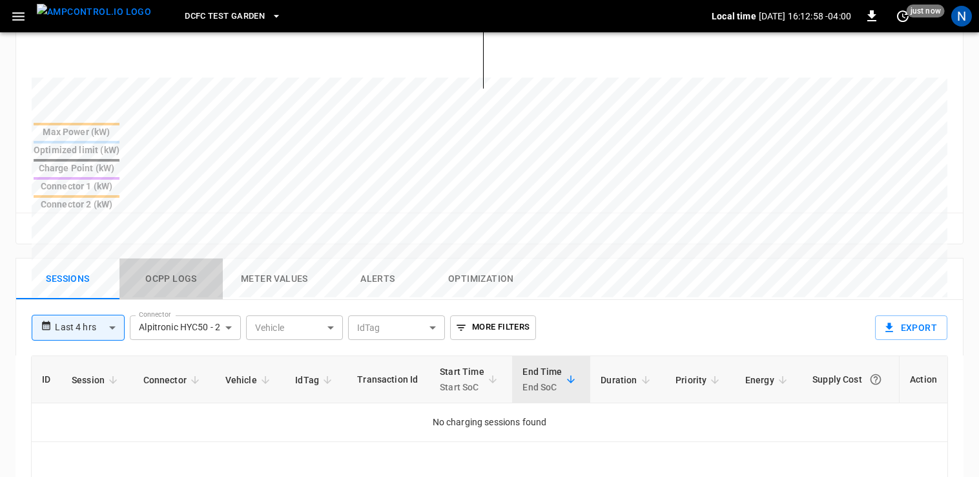
click at [183, 258] on button "Ocpp logs" at bounding box center [171, 278] width 103 height 41
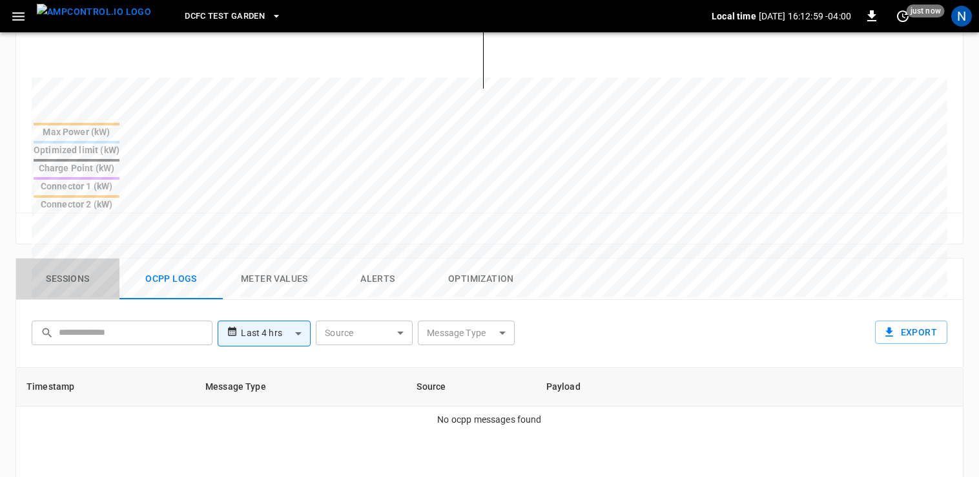
click at [78, 258] on button "Sessions" at bounding box center [67, 278] width 103 height 41
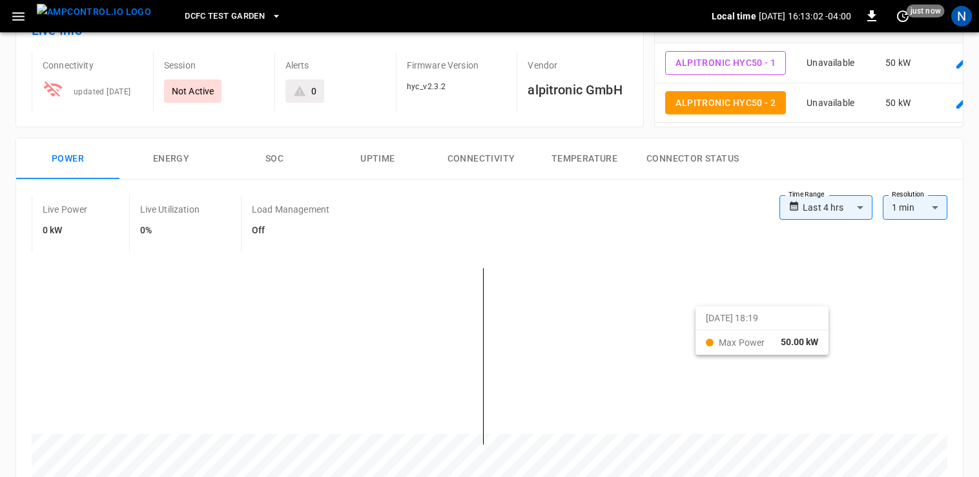
scroll to position [0, 0]
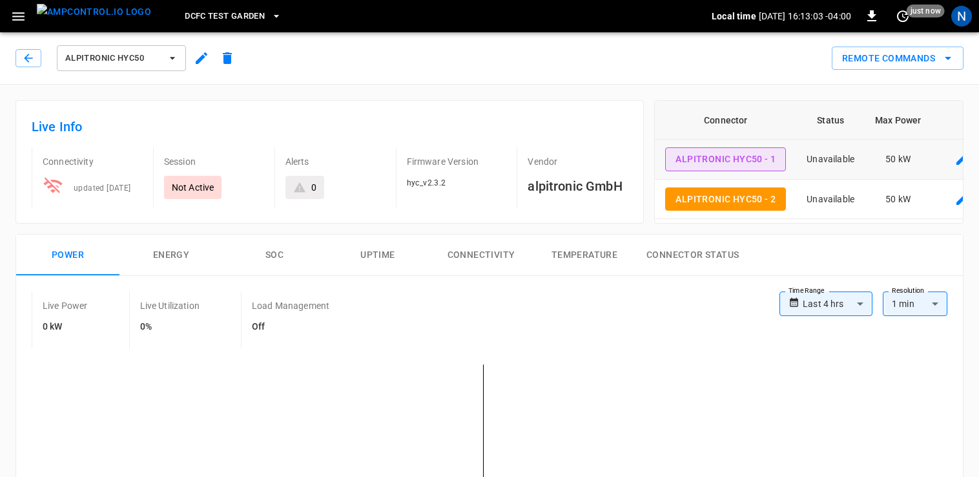
click at [701, 158] on button "Alpitronic HYC50 - 1" at bounding box center [725, 159] width 121 height 24
type input "**********"
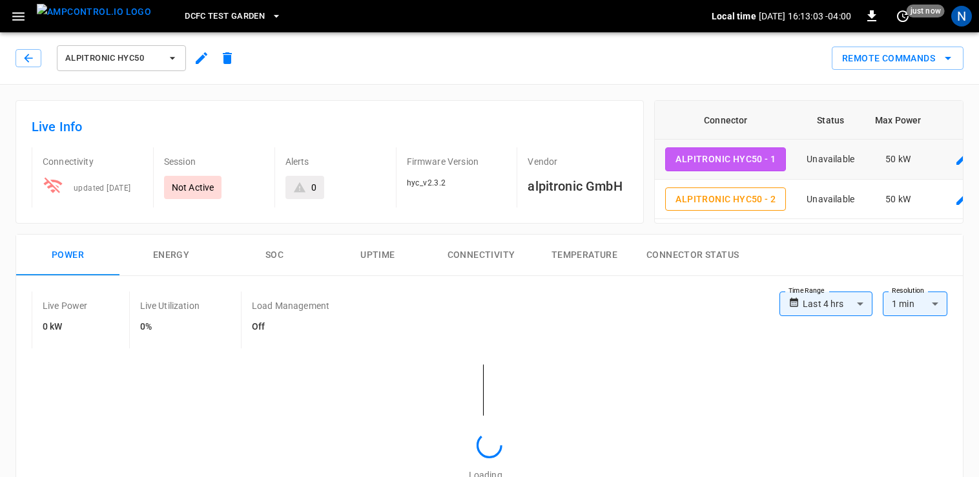
click at [701, 158] on button "Alpitronic HYC50 - 1" at bounding box center [725, 159] width 121 height 24
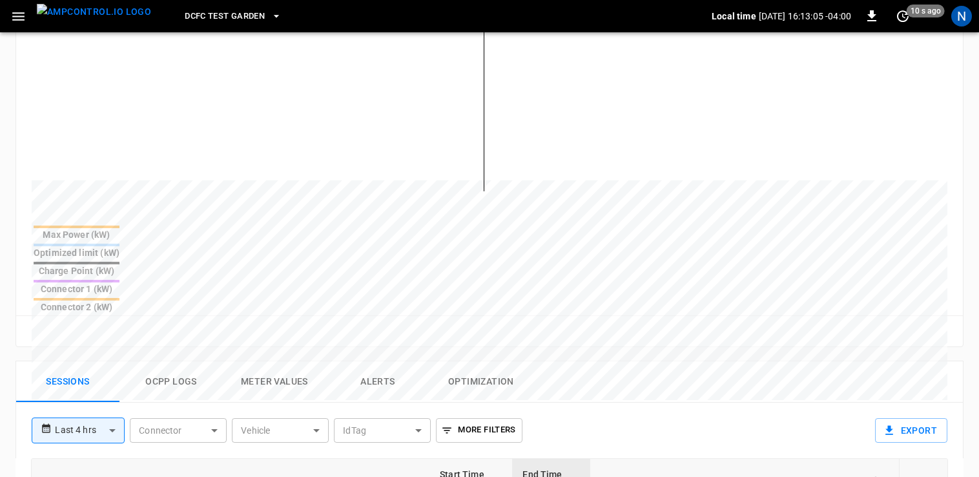
scroll to position [452, 0]
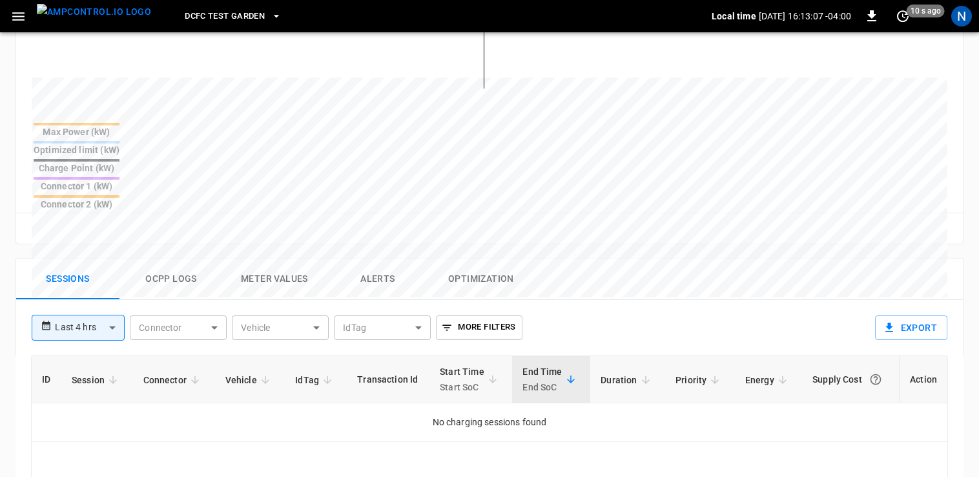
click at [180, 258] on button "Ocpp logs" at bounding box center [171, 278] width 103 height 41
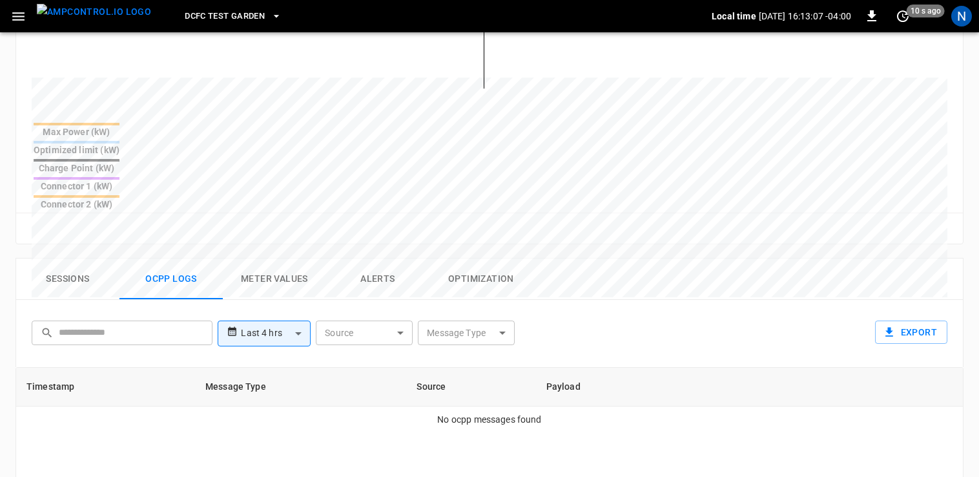
click at [289, 258] on button "Meter Values" at bounding box center [274, 278] width 103 height 41
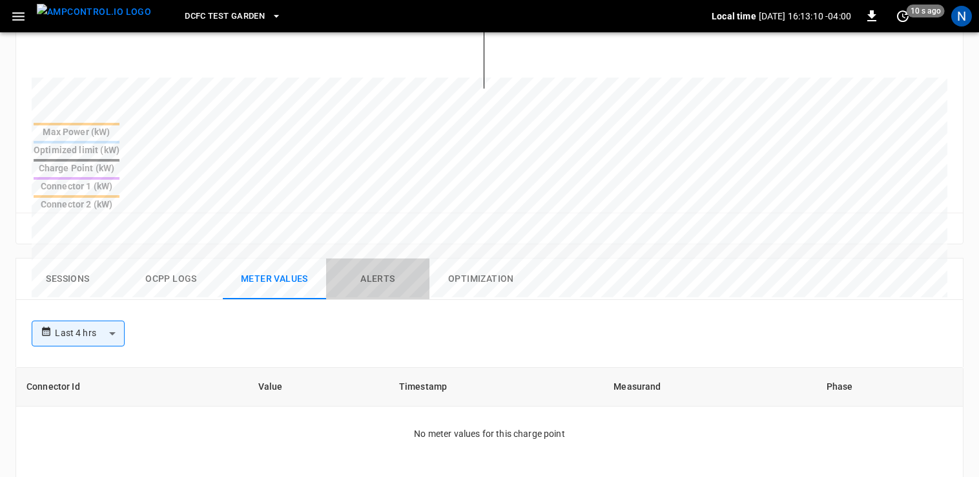
click at [377, 258] on button "Alerts" at bounding box center [377, 278] width 103 height 41
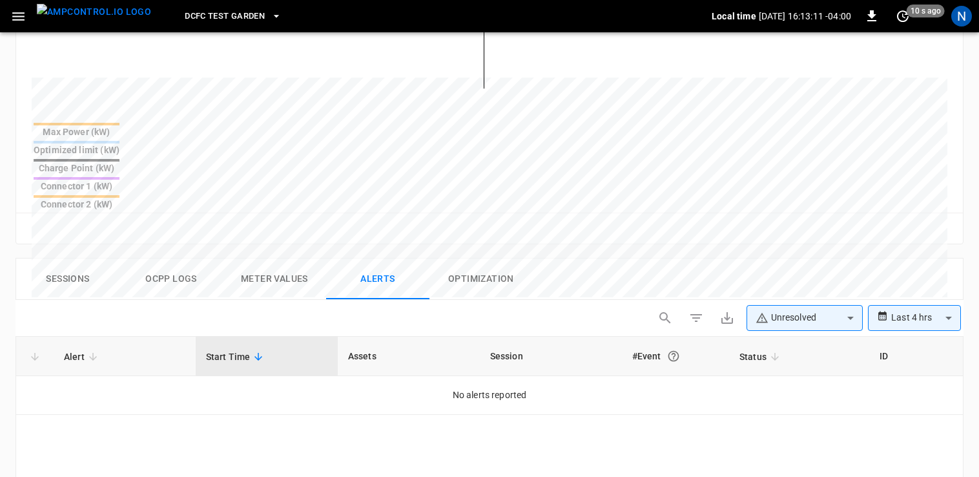
drag, startPoint x: 486, startPoint y: 224, endPoint x: 480, endPoint y: 225, distance: 6.6
click at [489, 258] on button "Optimization" at bounding box center [481, 278] width 103 height 41
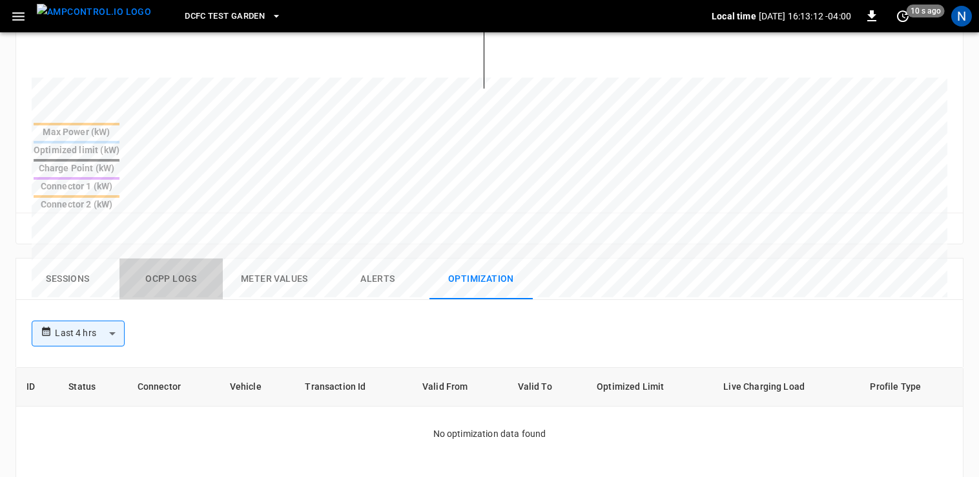
click at [184, 258] on button "Ocpp logs" at bounding box center [171, 278] width 103 height 41
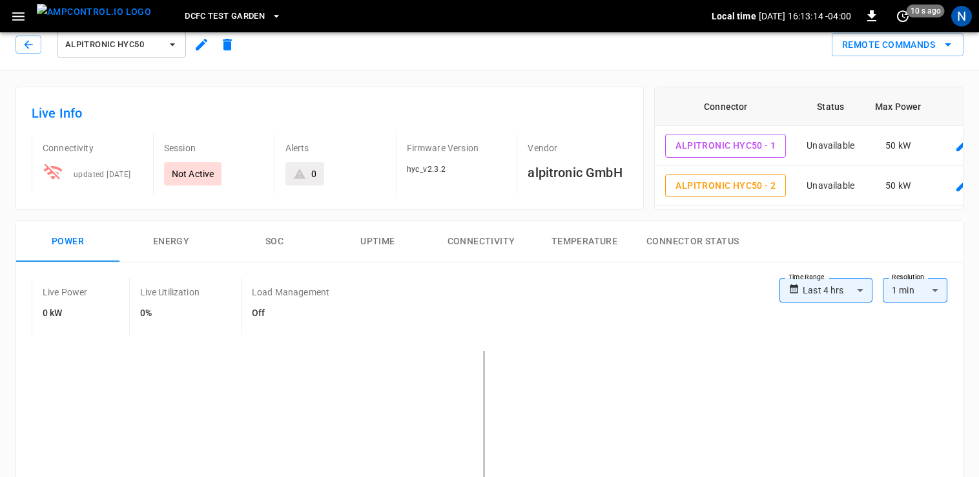
scroll to position [0, 0]
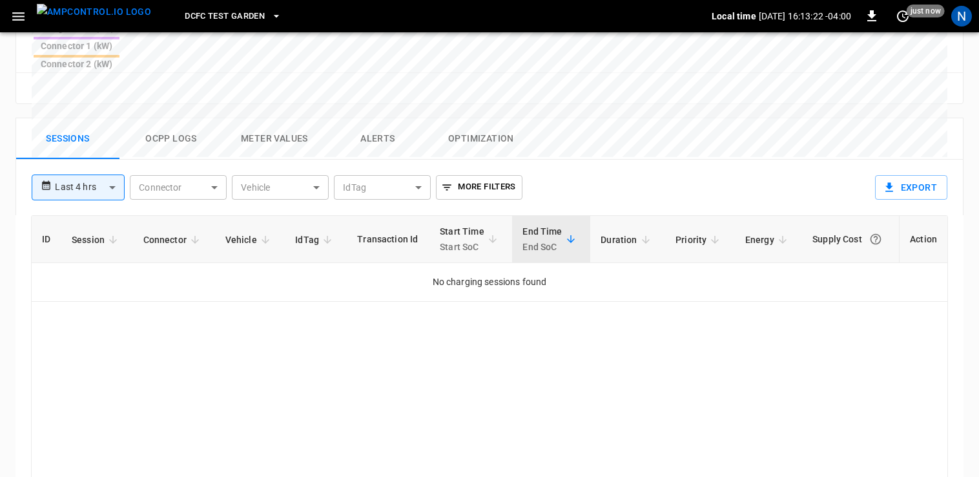
scroll to position [590, 0]
click at [174, 120] on button "Ocpp logs" at bounding box center [171, 140] width 103 height 41
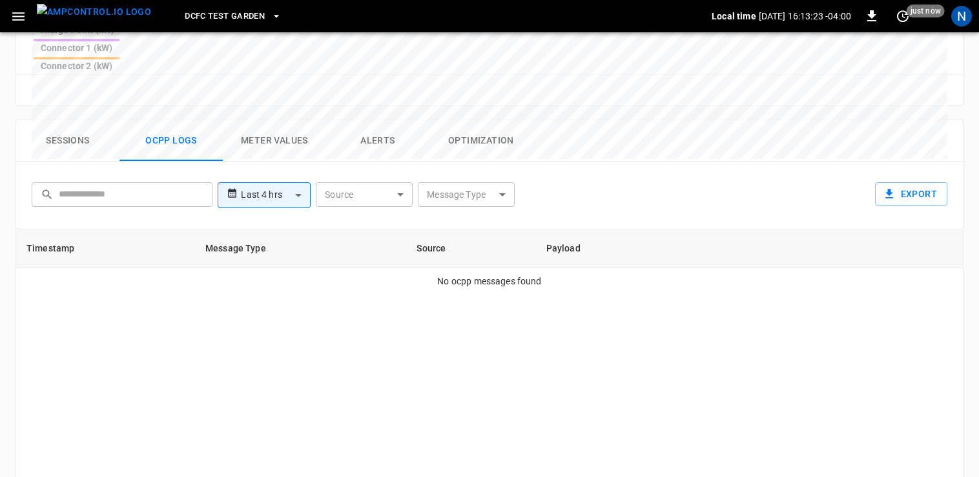
drag, startPoint x: 88, startPoint y: 92, endPoint x: 109, endPoint y: 89, distance: 20.9
click at [93, 120] on button "Sessions" at bounding box center [67, 140] width 103 height 41
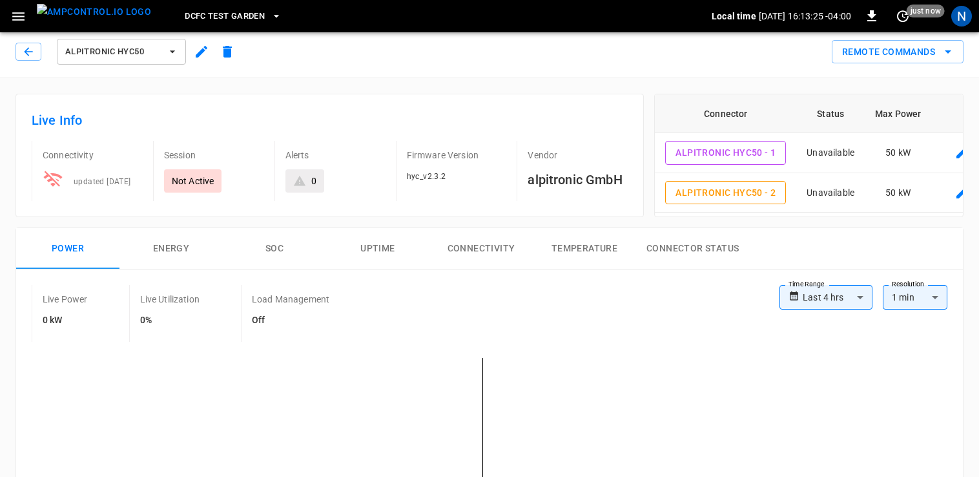
scroll to position [0, 0]
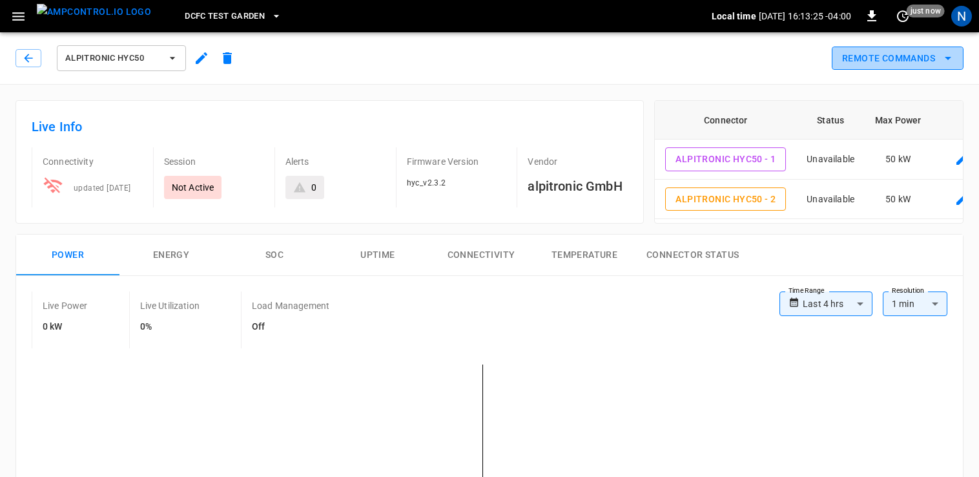
click at [880, 67] on button "Remote Commands" at bounding box center [898, 59] width 132 height 24
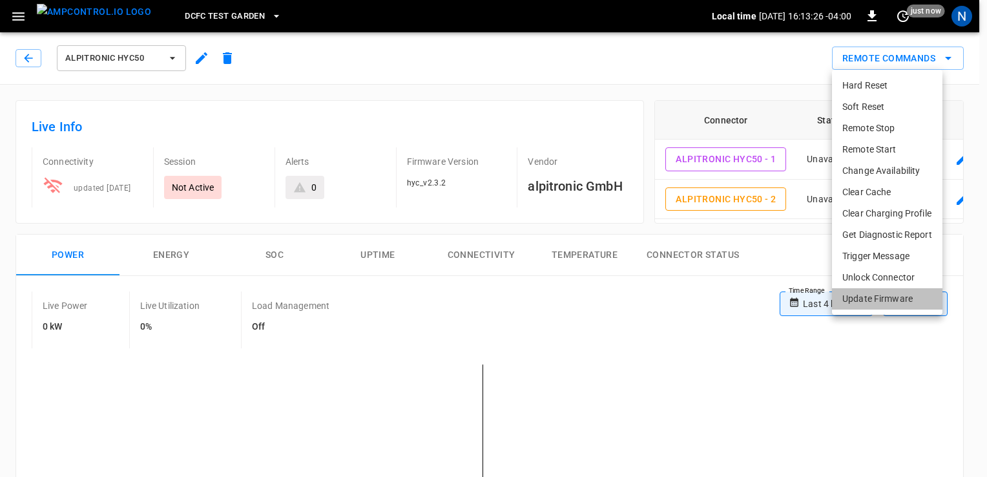
click at [868, 297] on li "Update Firmware" at bounding box center [887, 298] width 110 height 21
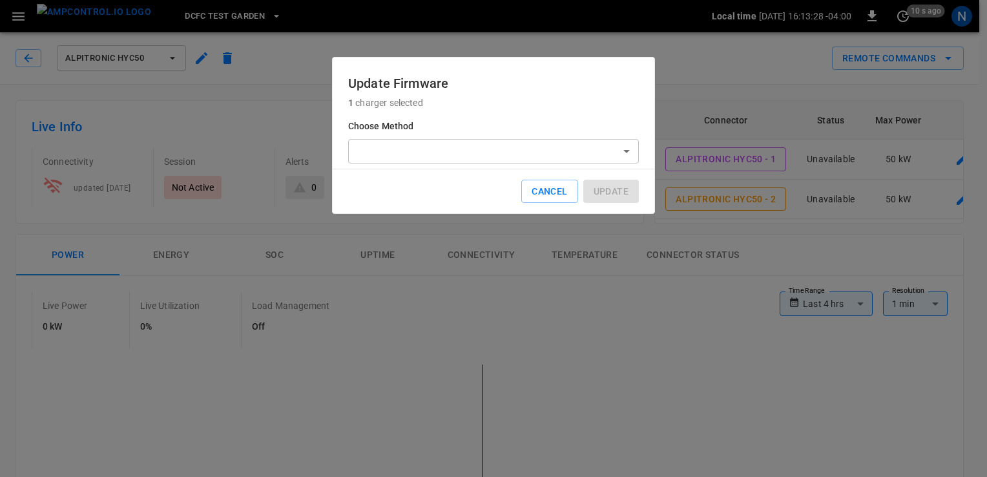
click at [715, 83] on div at bounding box center [493, 238] width 987 height 477
click at [529, 190] on button "Cancel" at bounding box center [549, 192] width 56 height 24
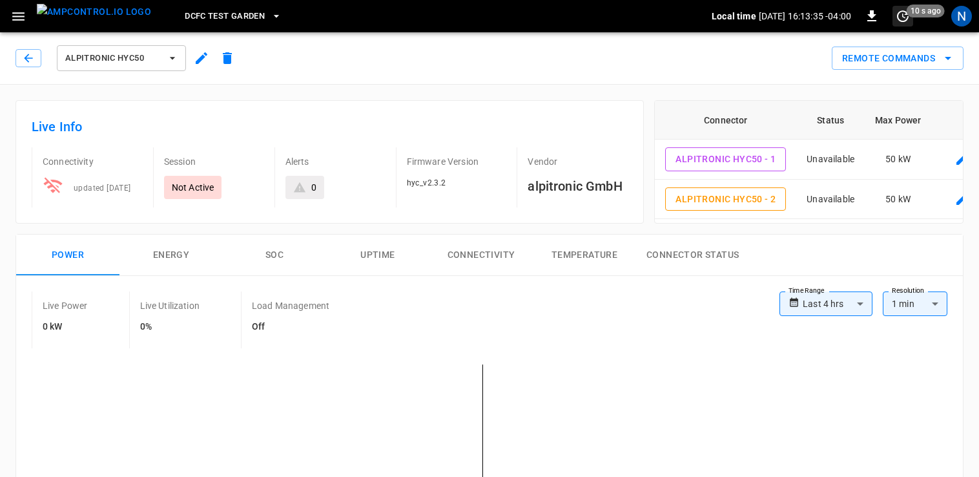
click at [917, 16] on span "10 s ago" at bounding box center [926, 11] width 38 height 13
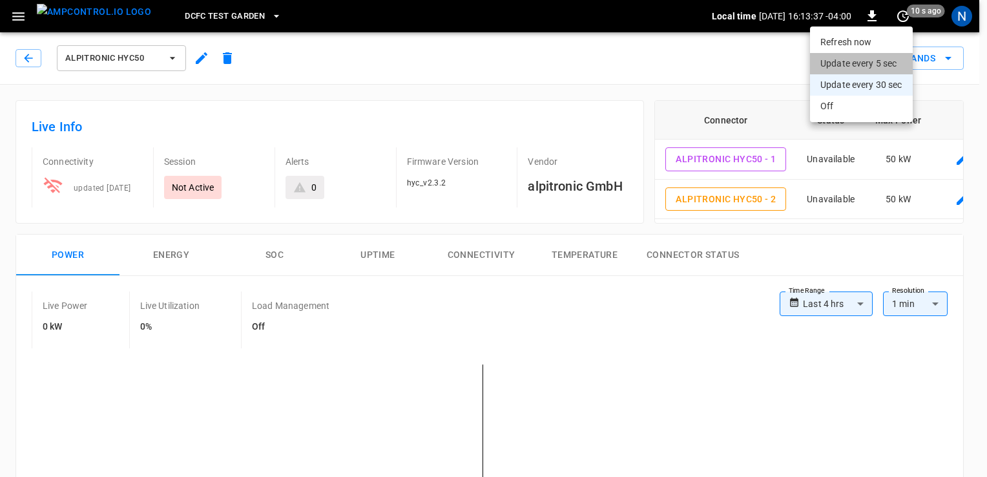
click at [858, 57] on li "Update every 5 sec" at bounding box center [861, 63] width 103 height 21
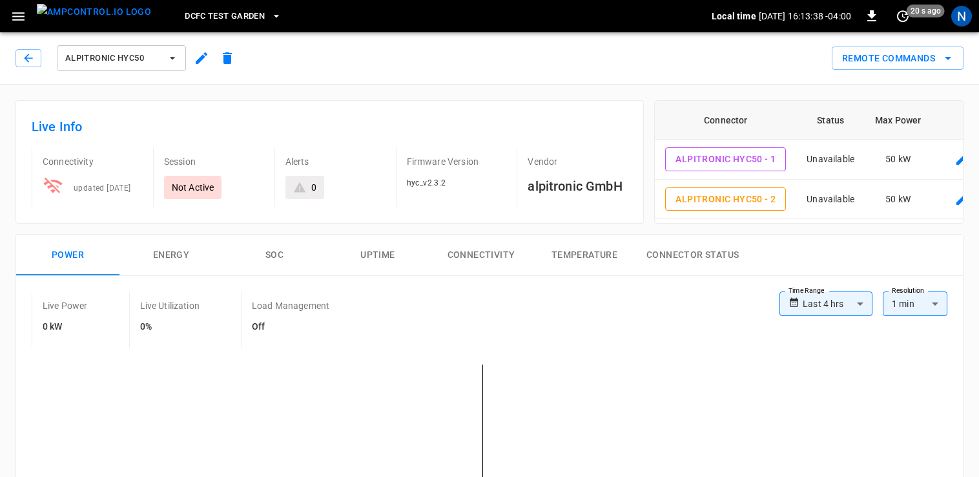
click at [742, 59] on div "Remote Commands" at bounding box center [602, 53] width 724 height 34
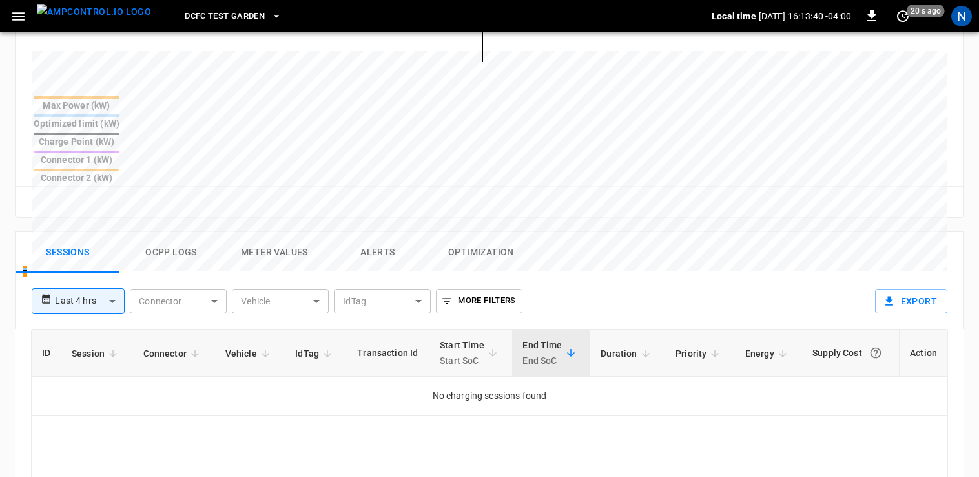
scroll to position [581, 0]
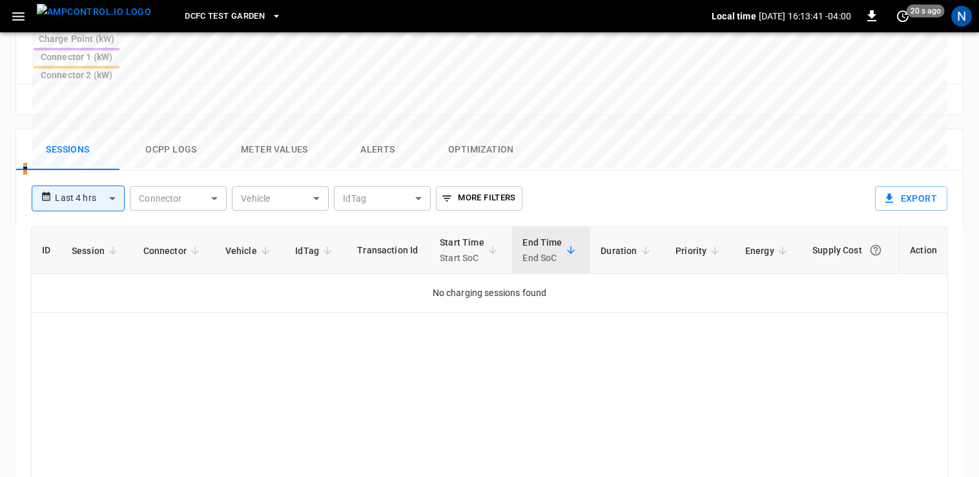
click at [180, 129] on button "Ocpp logs" at bounding box center [171, 149] width 103 height 41
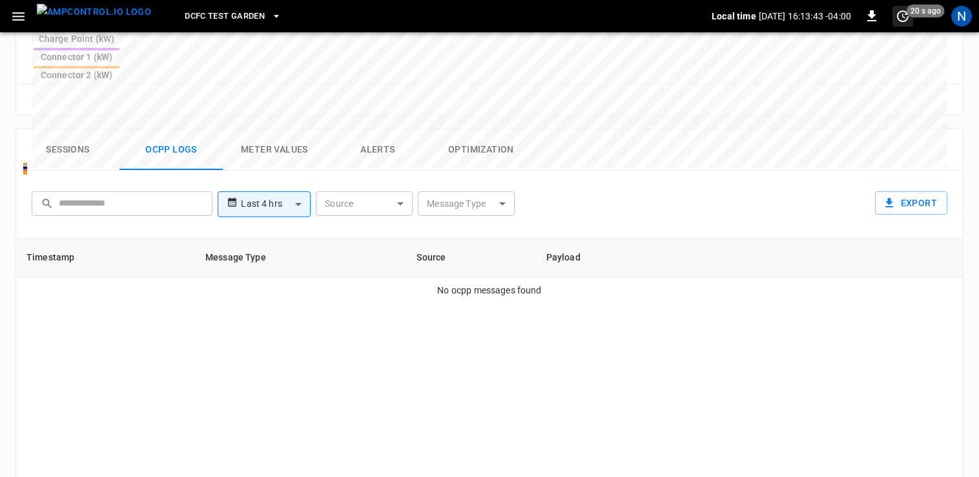
click at [908, 20] on icon "set refresh interval" at bounding box center [903, 16] width 16 height 16
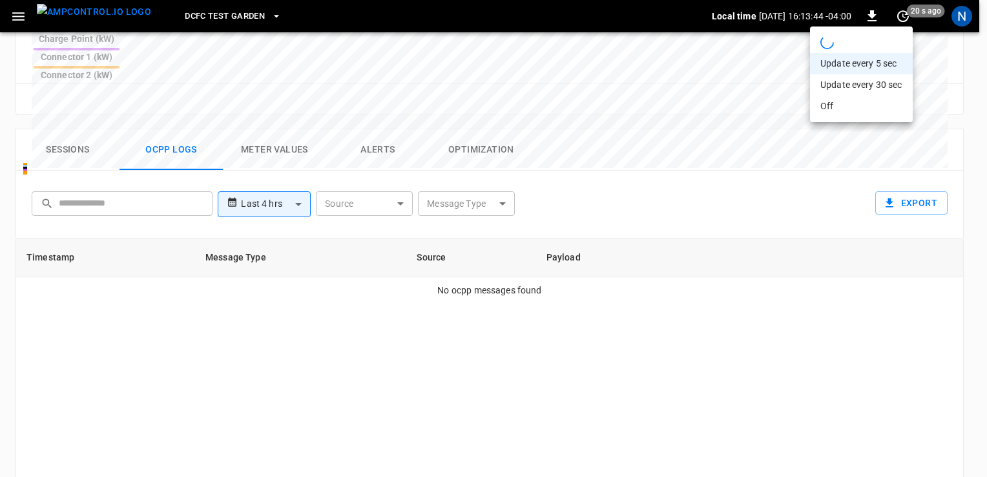
click at [698, 52] on div at bounding box center [493, 238] width 987 height 477
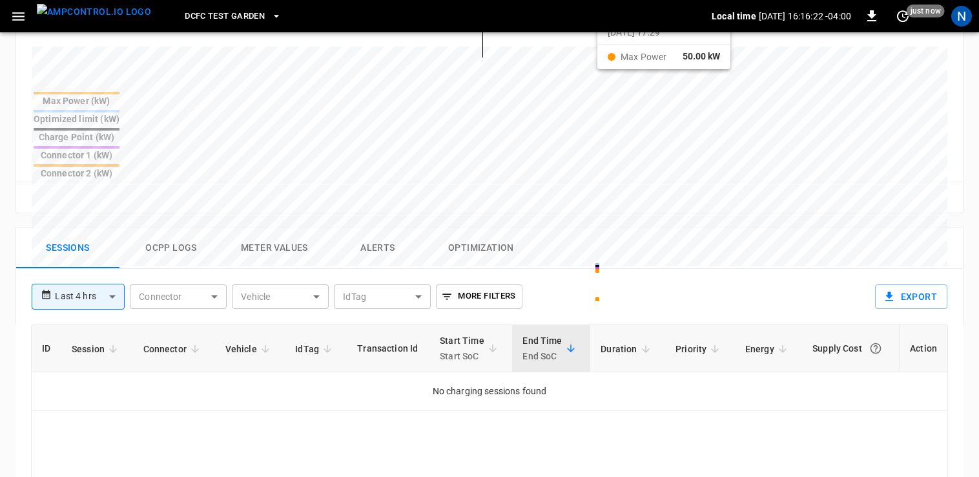
scroll to position [581, 0]
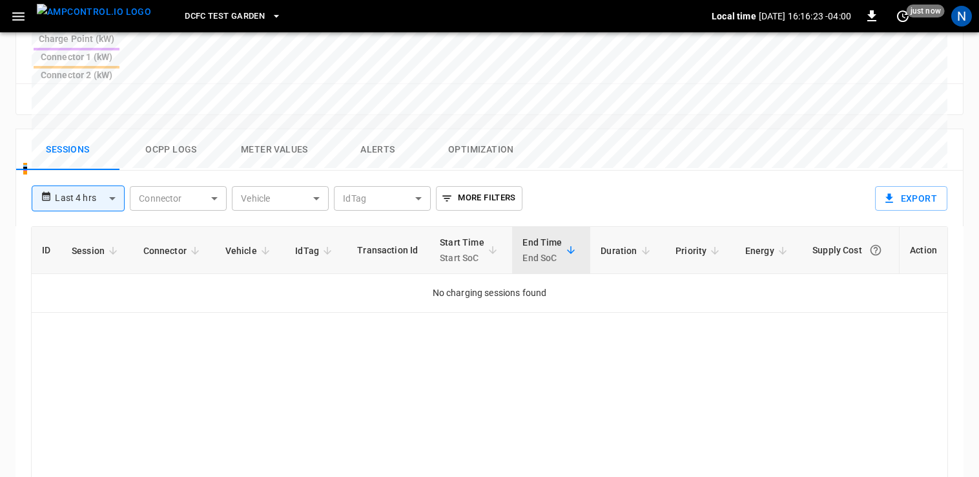
click at [165, 129] on button "Ocpp logs" at bounding box center [171, 149] width 103 height 41
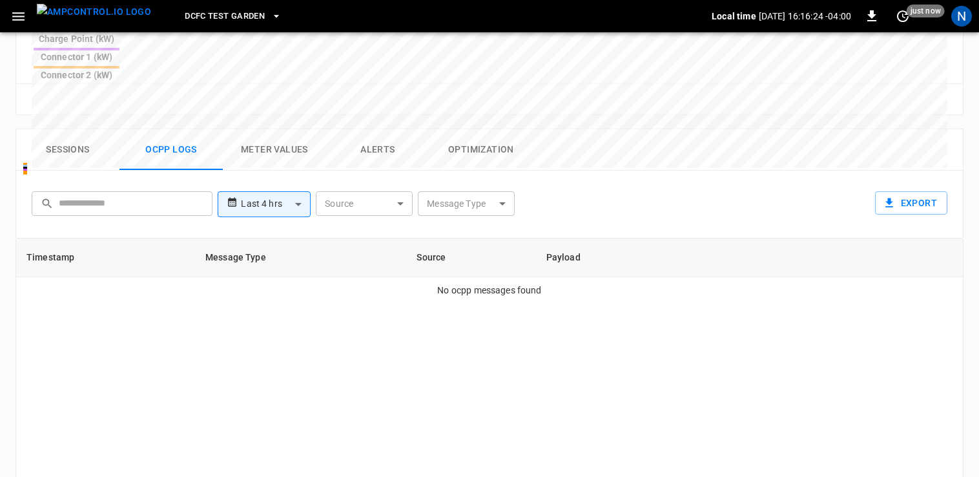
click at [93, 129] on button "Sessions" at bounding box center [67, 149] width 103 height 41
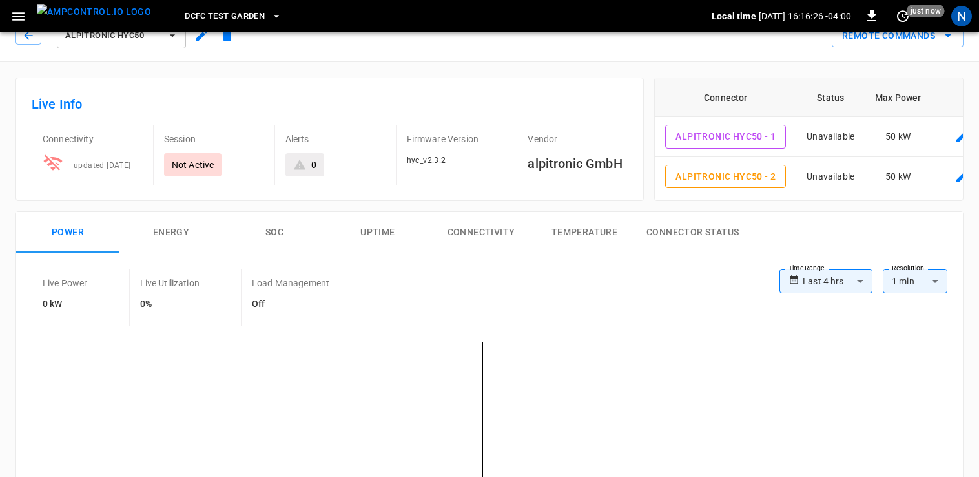
scroll to position [0, 0]
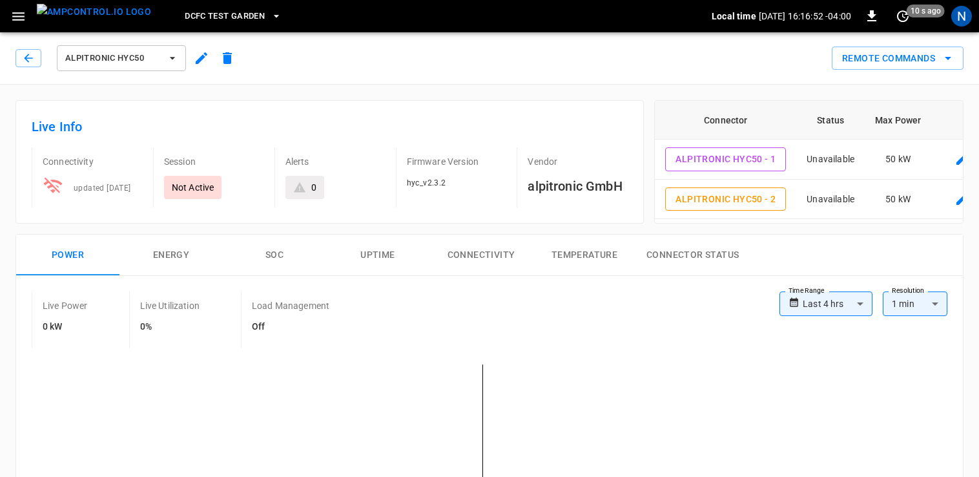
click at [95, 58] on span "Alpitronic HYC50" at bounding box center [113, 58] width 96 height 15
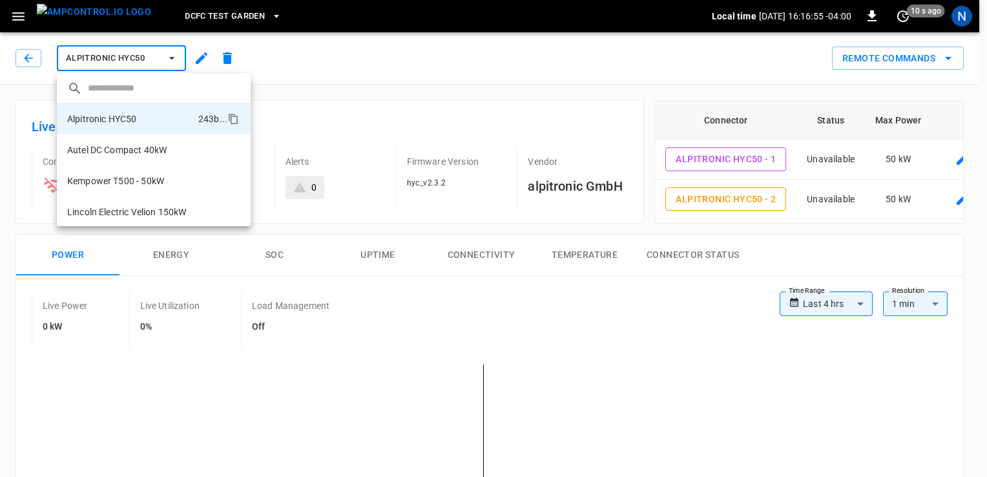
click at [32, 58] on div at bounding box center [493, 238] width 987 height 477
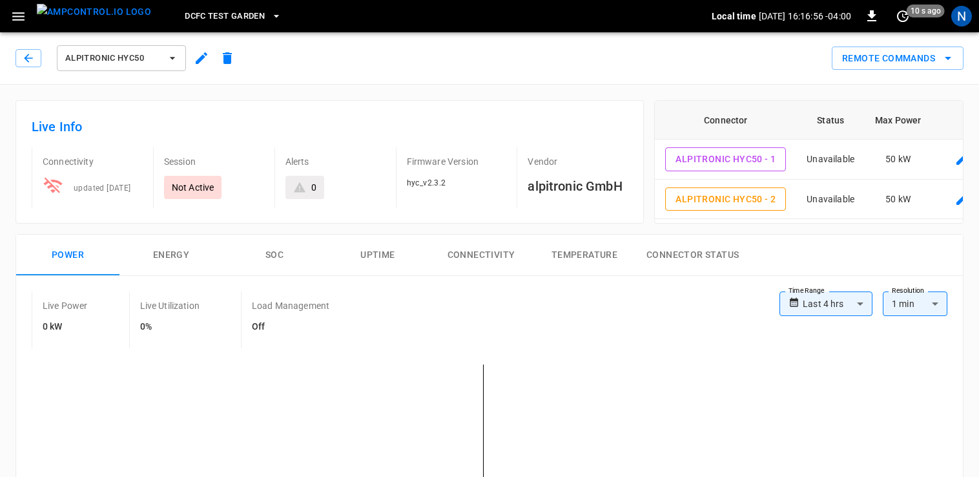
click at [32, 58] on icon "button" at bounding box center [28, 58] width 8 height 8
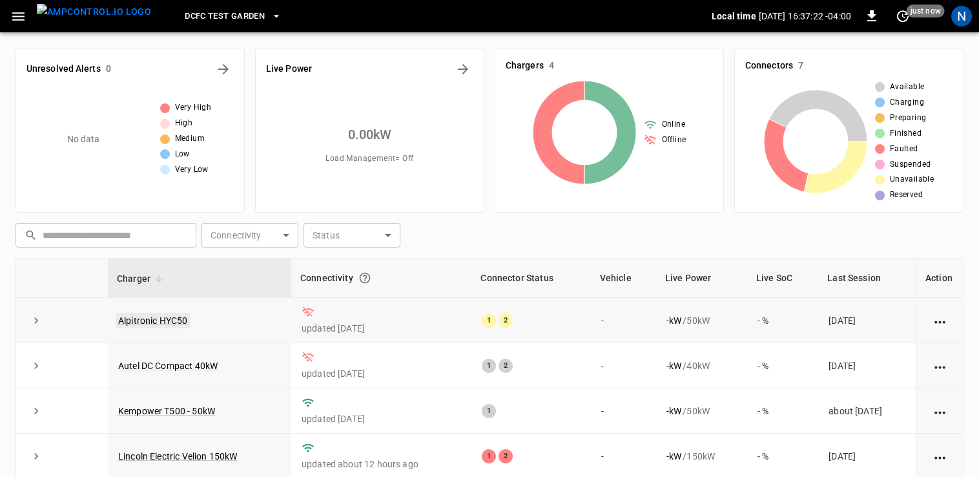
click at [176, 322] on link "Alpitronic HYC50" at bounding box center [153, 321] width 74 height 16
